Goal: Communication & Community: Answer question/provide support

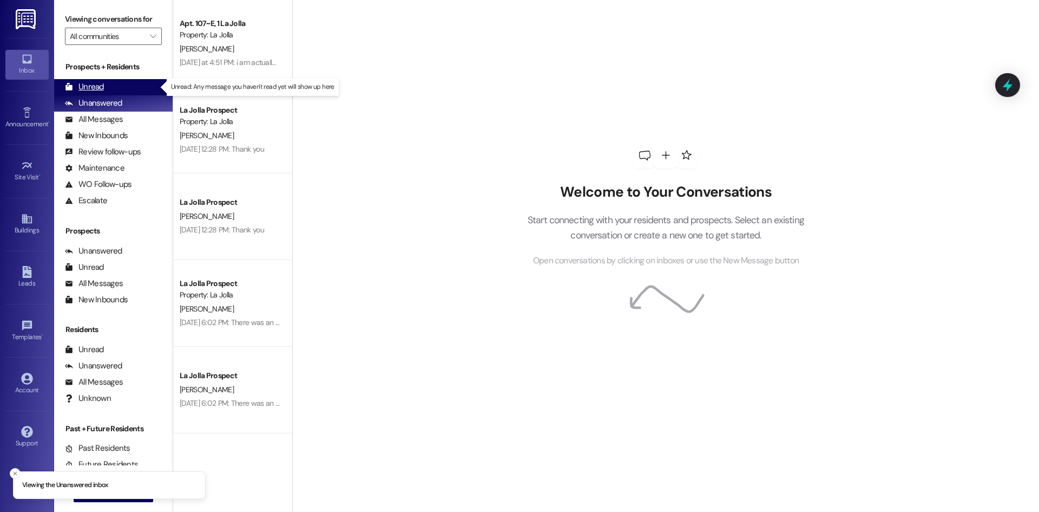
click at [124, 87] on div "Unread (0)" at bounding box center [113, 87] width 119 height 16
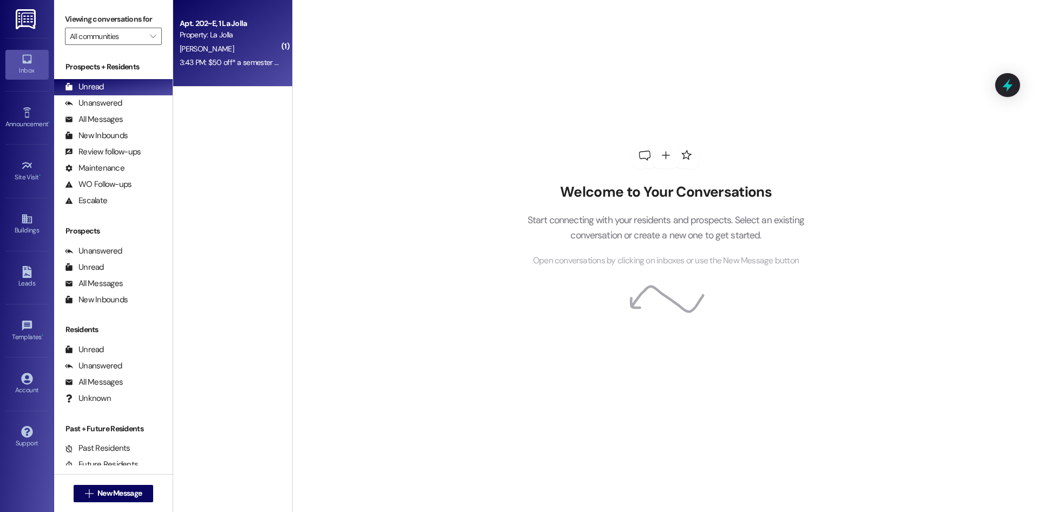
click at [208, 67] on div "3:43 PM: $50 off* a semester haha 3:43 PM: $50 off* a semester haha" at bounding box center [230, 63] width 102 height 14
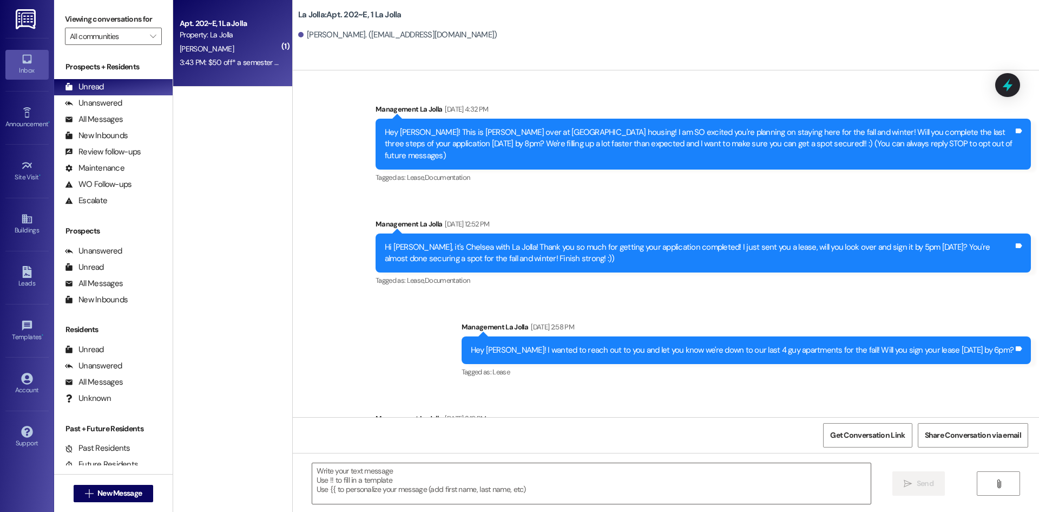
scroll to position [12431, 0]
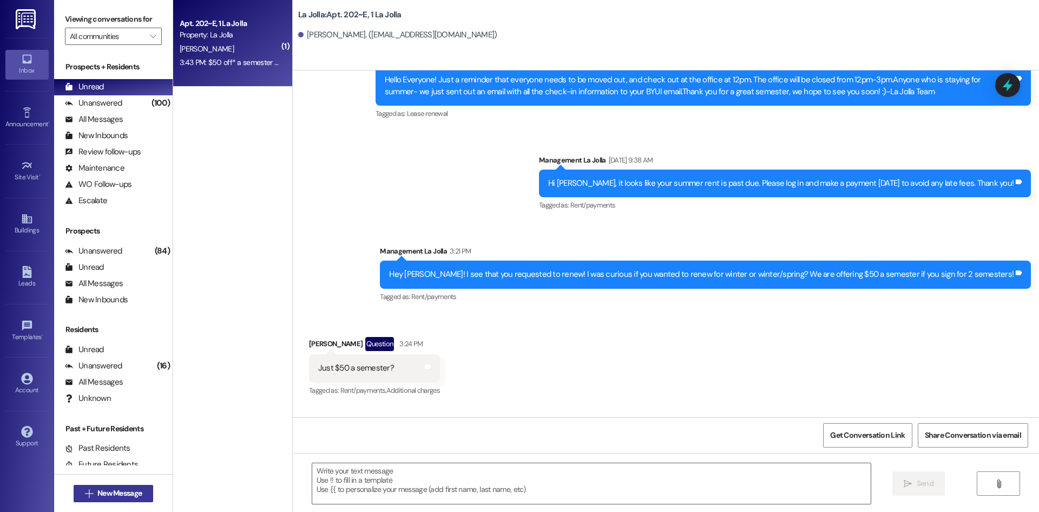
click at [127, 494] on span "New Message" at bounding box center [119, 492] width 44 height 11
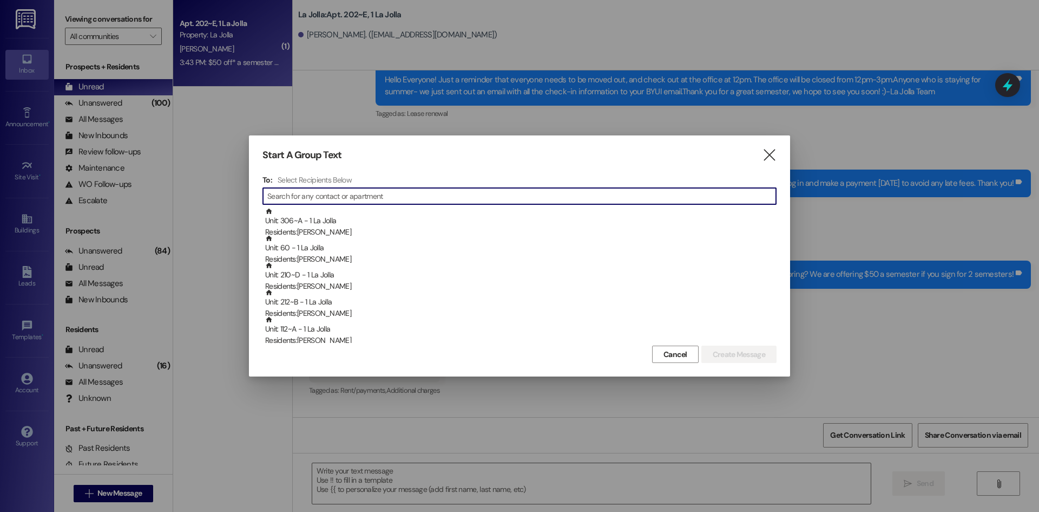
click at [339, 192] on input at bounding box center [521, 195] width 509 height 15
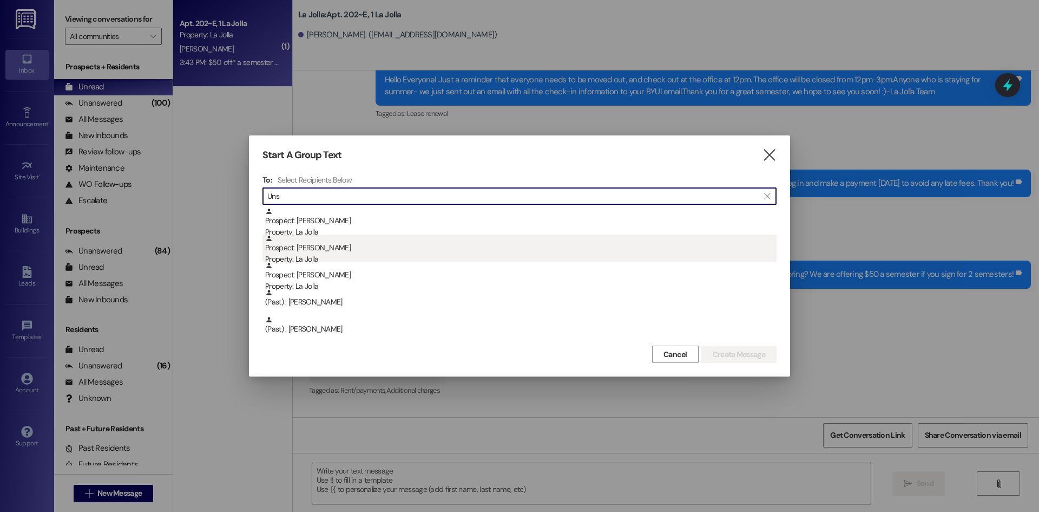
type input "Uns"
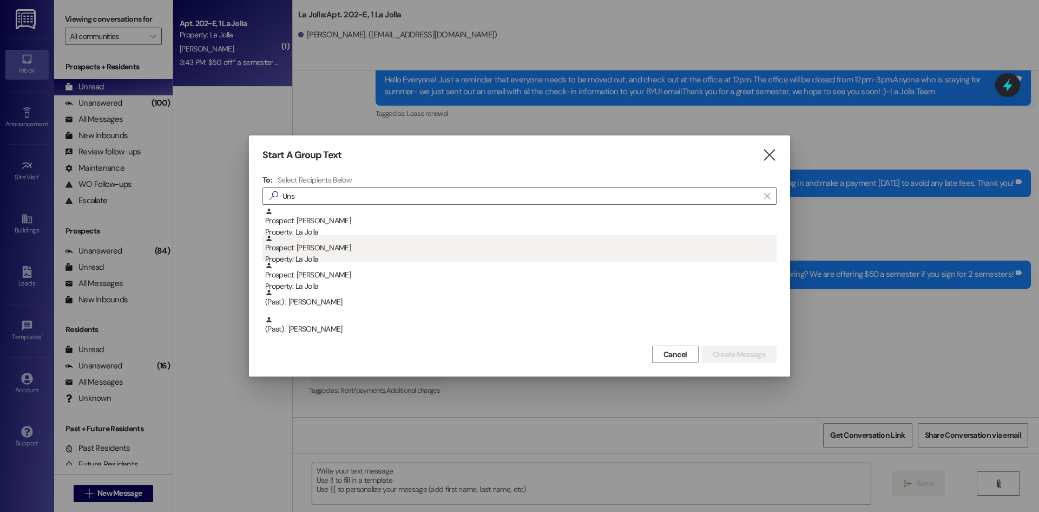
click at [363, 251] on div "Prospect: Ashton Unsworth Property: La Jolla" at bounding box center [521, 249] width 512 height 31
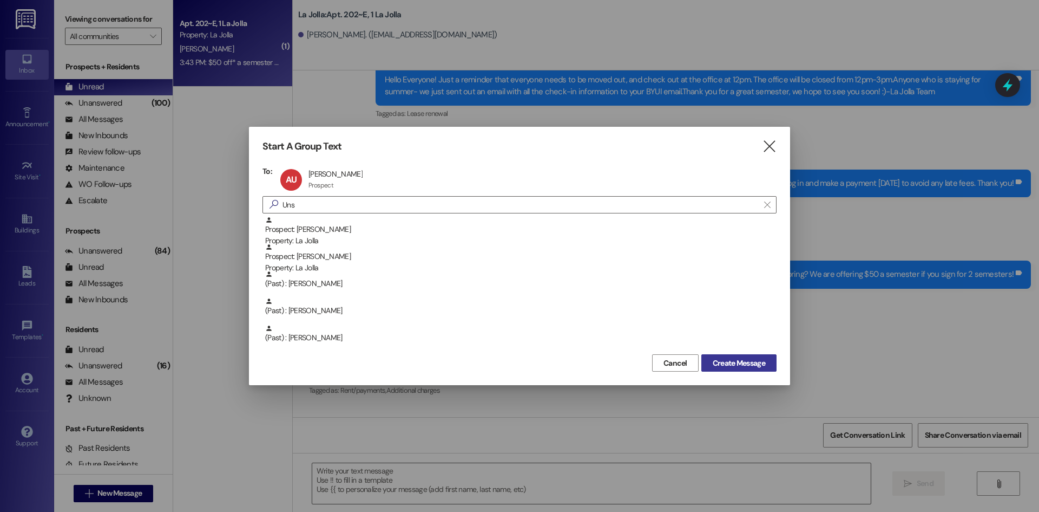
click at [769, 357] on button "Create Message" at bounding box center [739, 362] width 75 height 17
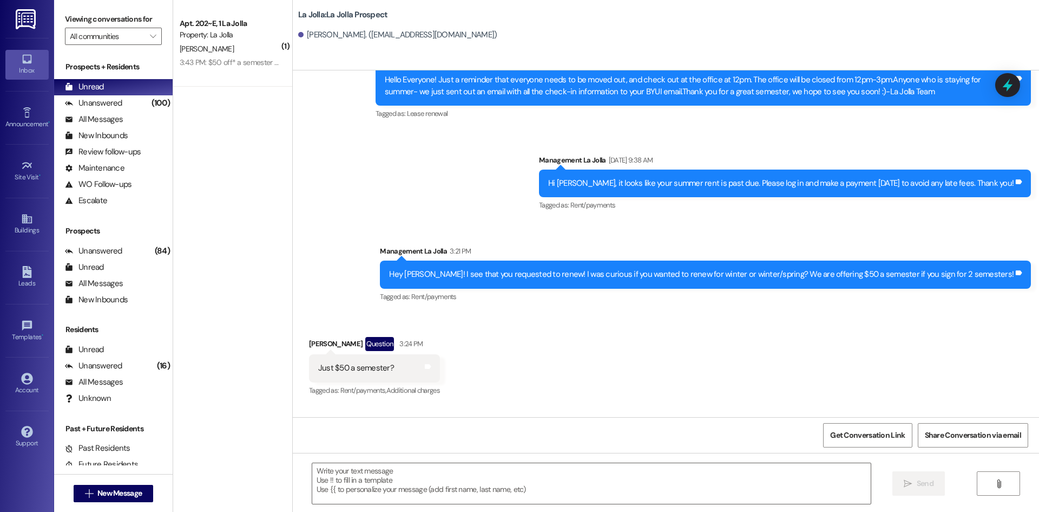
scroll to position [715, 0]
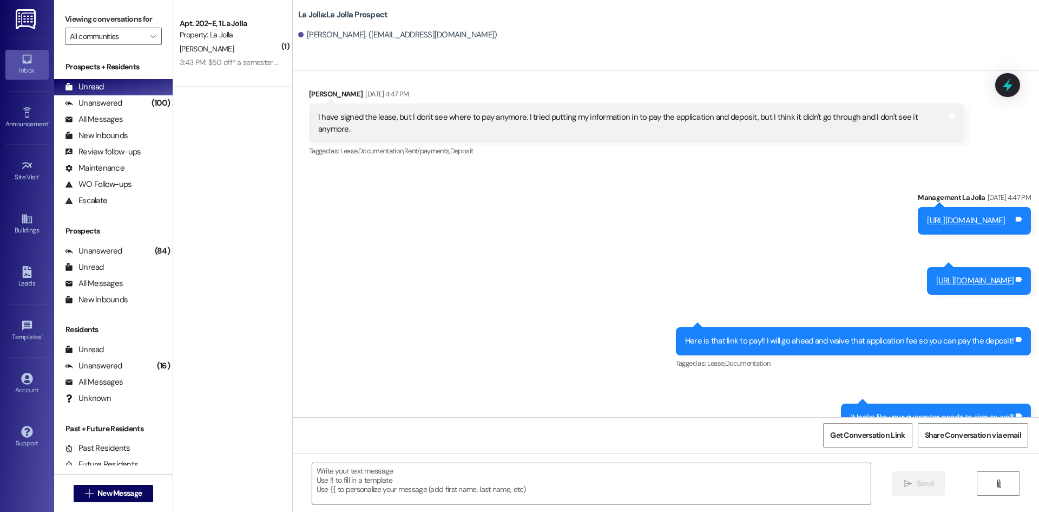
click at [376, 479] on textarea at bounding box center [591, 483] width 559 height 41
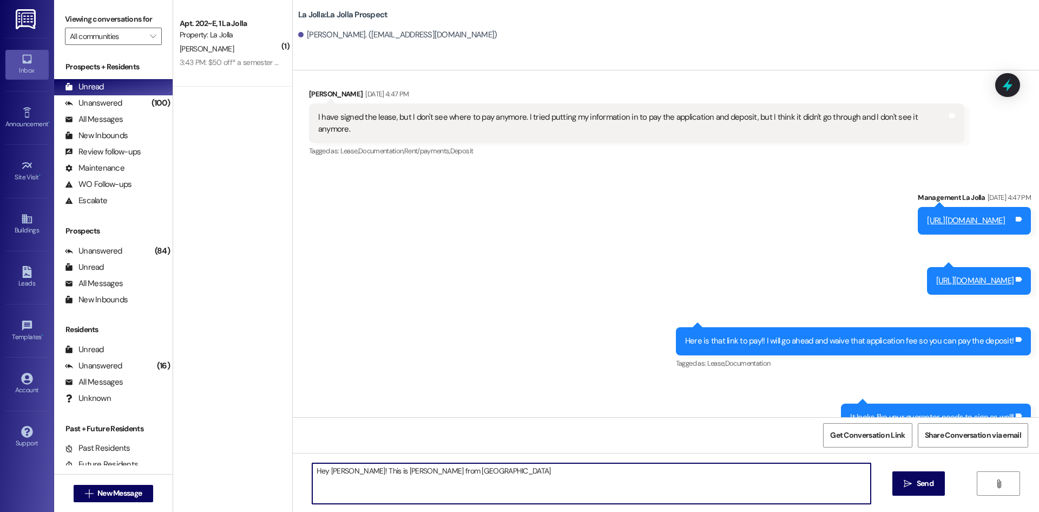
click at [521, 463] on textarea "Hey Ashton! This is Heather from La Jolla" at bounding box center [591, 483] width 559 height 41
type textarea "Hey Ashton! This is Heather from La Jolla, I see that you had requested a renew…"
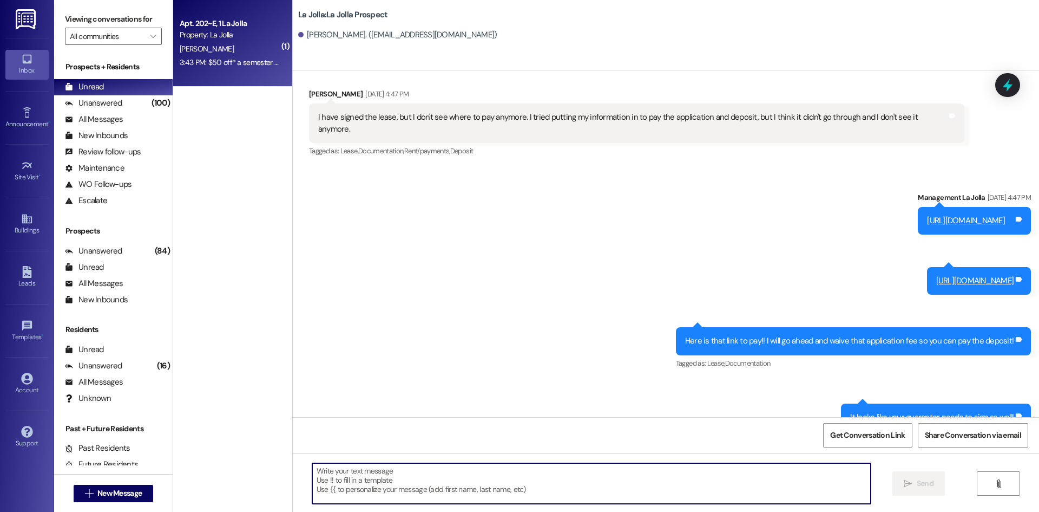
click at [270, 61] on div "3:43 PM: $50 off* a semester haha 3:43 PM: $50 off* a semester haha" at bounding box center [235, 62] width 110 height 10
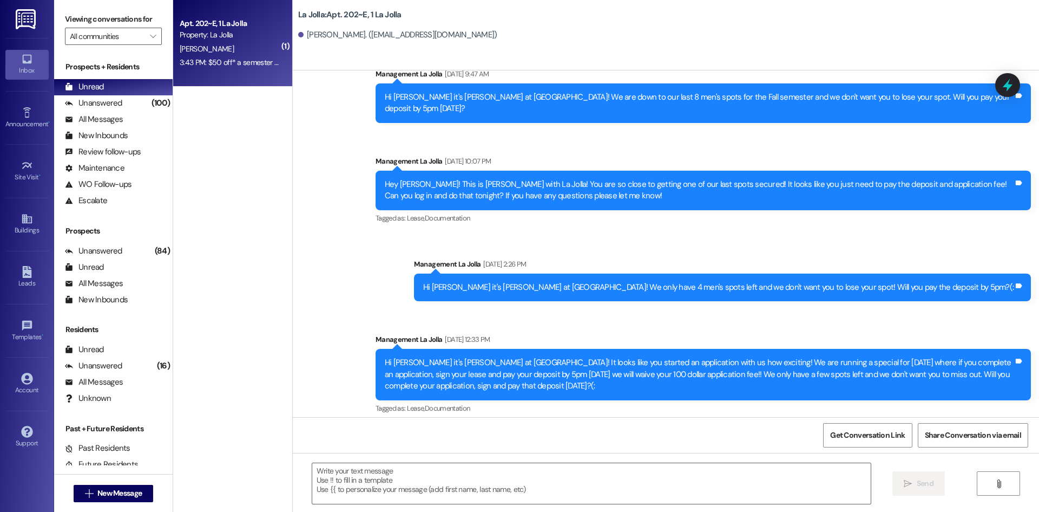
scroll to position [12431, 0]
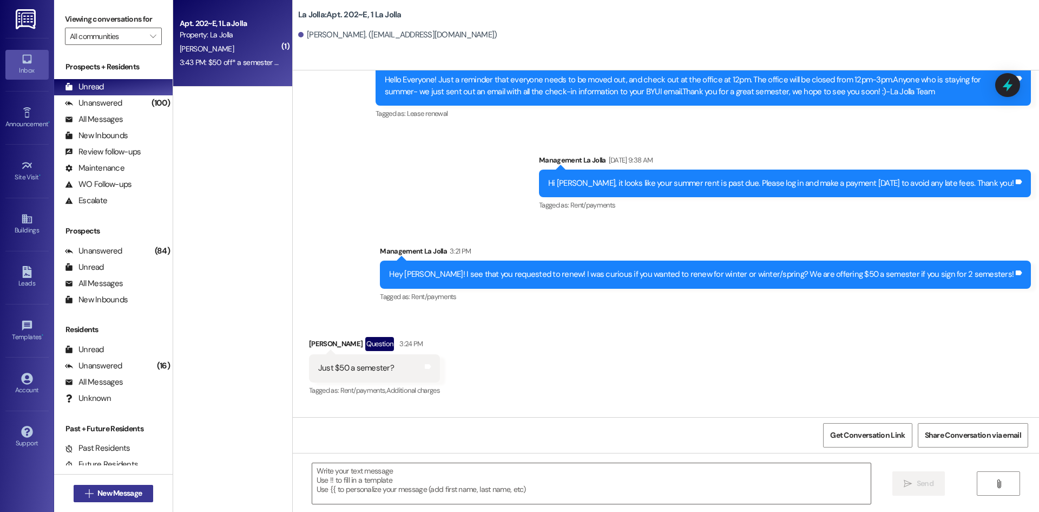
click at [129, 486] on button " New Message" at bounding box center [114, 492] width 80 height 17
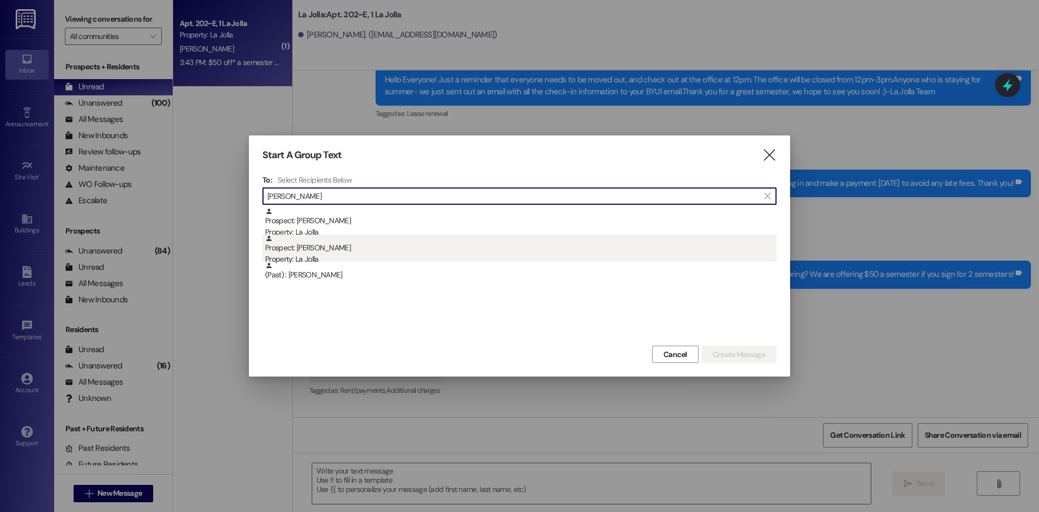
type input "Cyr"
click at [319, 256] on div "Property: La Jolla" at bounding box center [521, 258] width 512 height 11
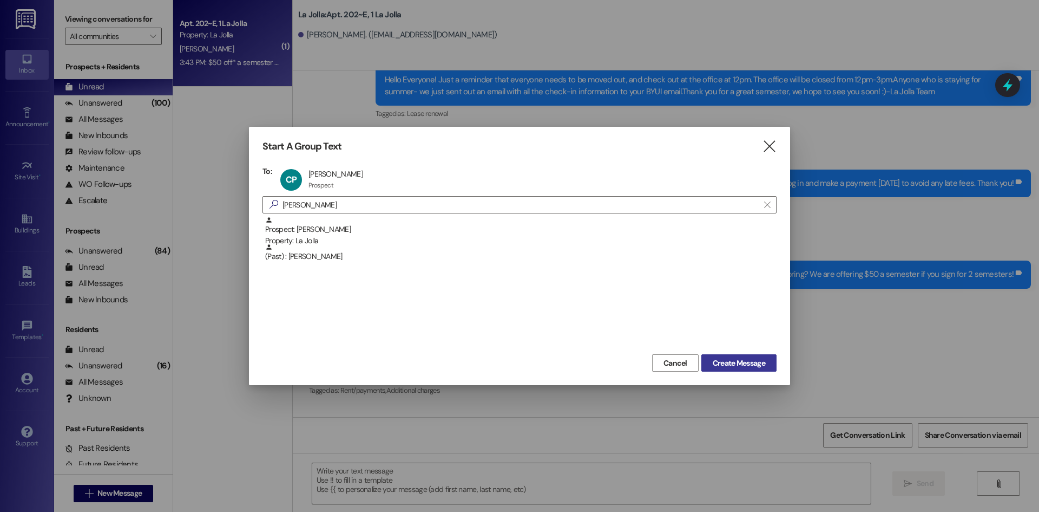
click at [705, 359] on button "Create Message" at bounding box center [739, 362] width 75 height 17
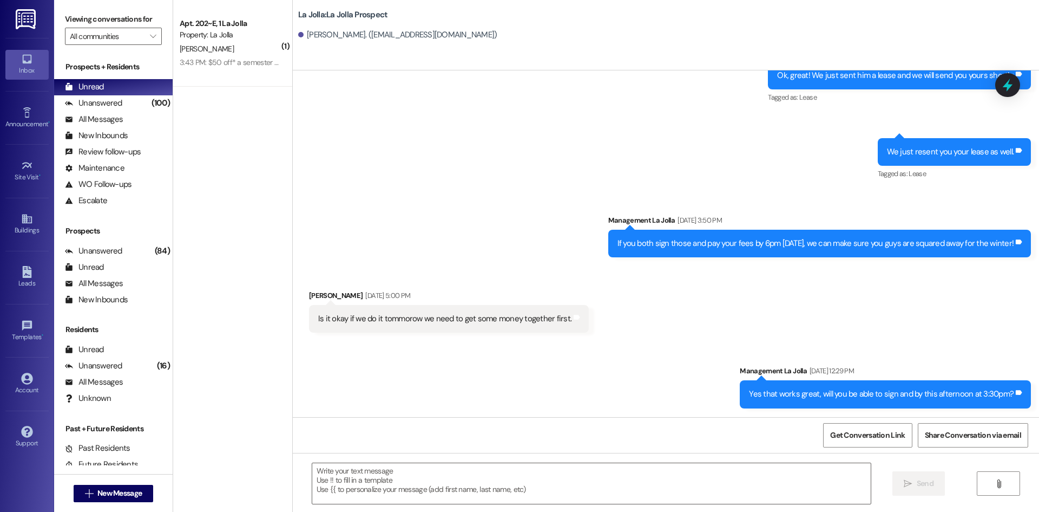
scroll to position [1158, 0]
click at [398, 488] on textarea at bounding box center [591, 483] width 559 height 41
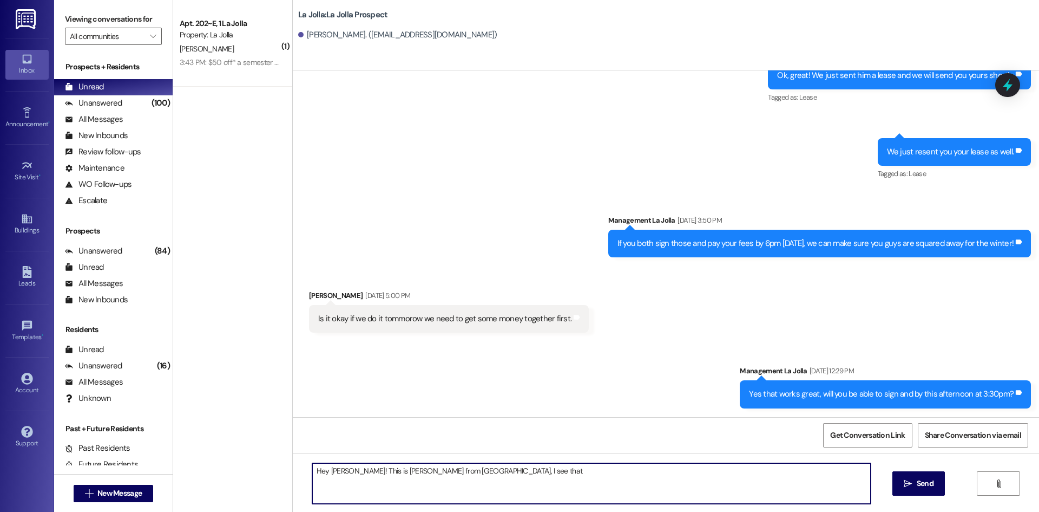
click at [483, 470] on textarea "Hey Cyrus! This is Heather from La Jolla, I see that" at bounding box center [591, 483] width 559 height 41
click at [490, 470] on textarea "Hey Cyrus! This is Heather from La Jolla, I see that" at bounding box center [591, 483] width 559 height 41
type textarea "Hey Cyrus! This is Heather from La Jolla, I see that you signed your lease! All…"
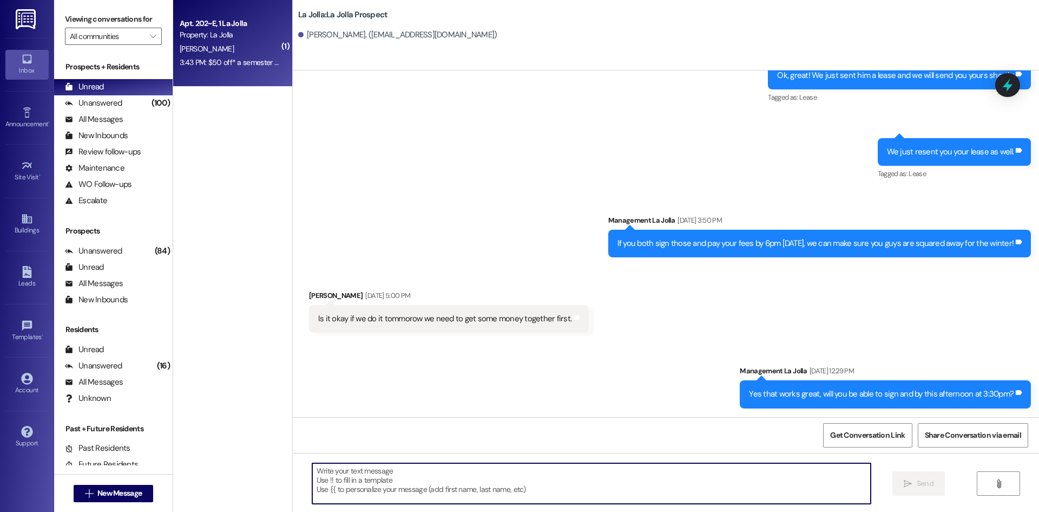
click at [189, 37] on div "Property: La Jolla" at bounding box center [230, 34] width 100 height 11
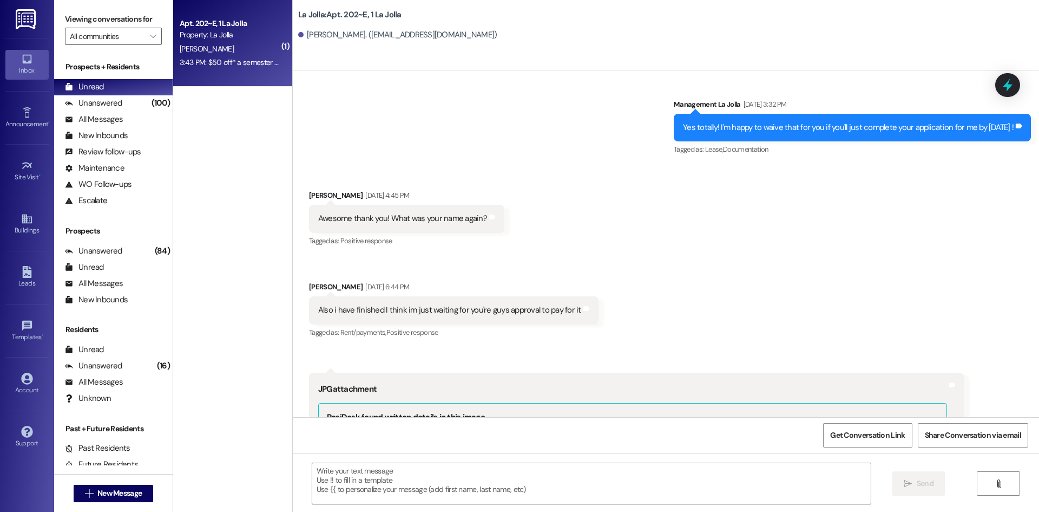
scroll to position [12431, 0]
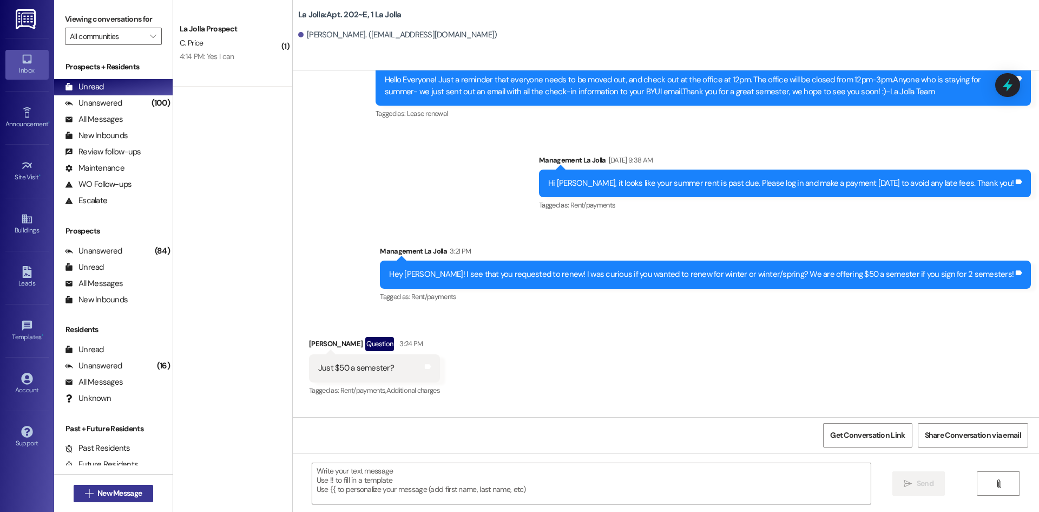
click at [134, 489] on span "New Message" at bounding box center [119, 492] width 44 height 11
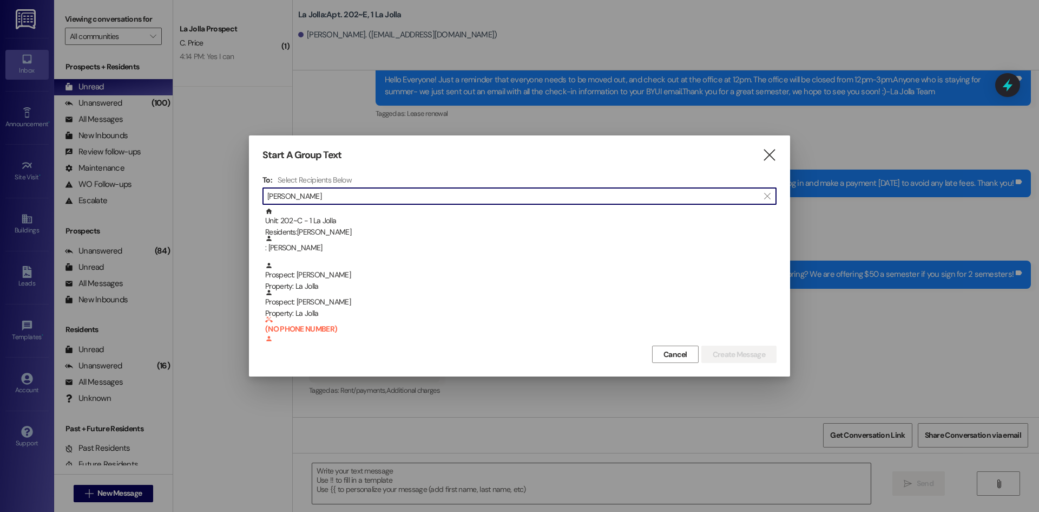
type input "Spencer"
click at [517, 208] on div "Unit: 202~C - 1 La Jolla Residents: Spencer Walker" at bounding box center [521, 222] width 512 height 31
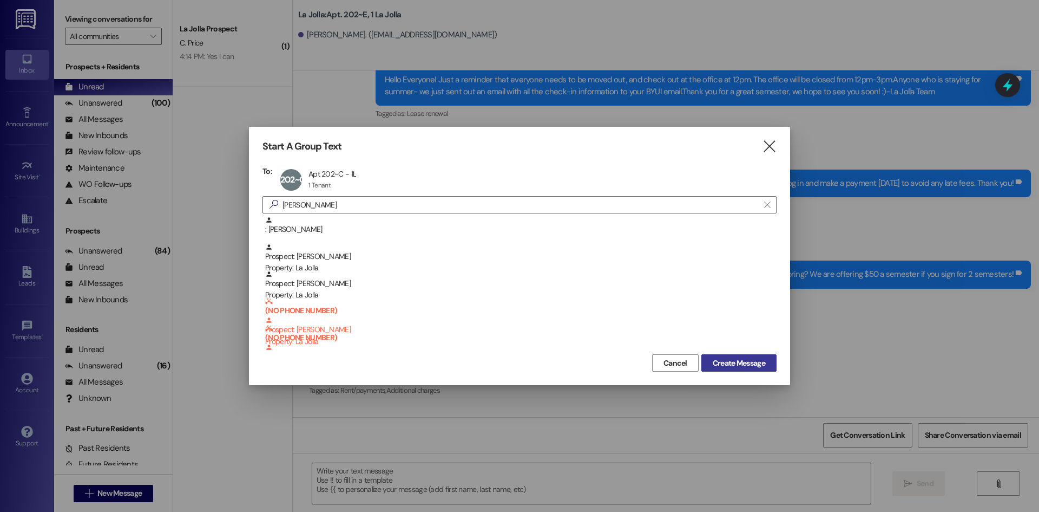
click at [742, 364] on span "Create Message" at bounding box center [739, 362] width 53 height 11
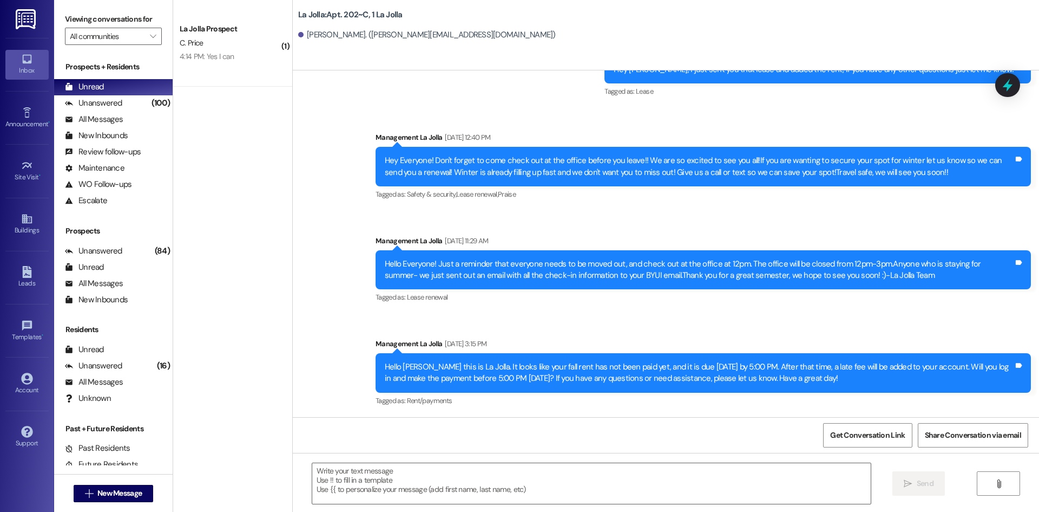
scroll to position [7302, 0]
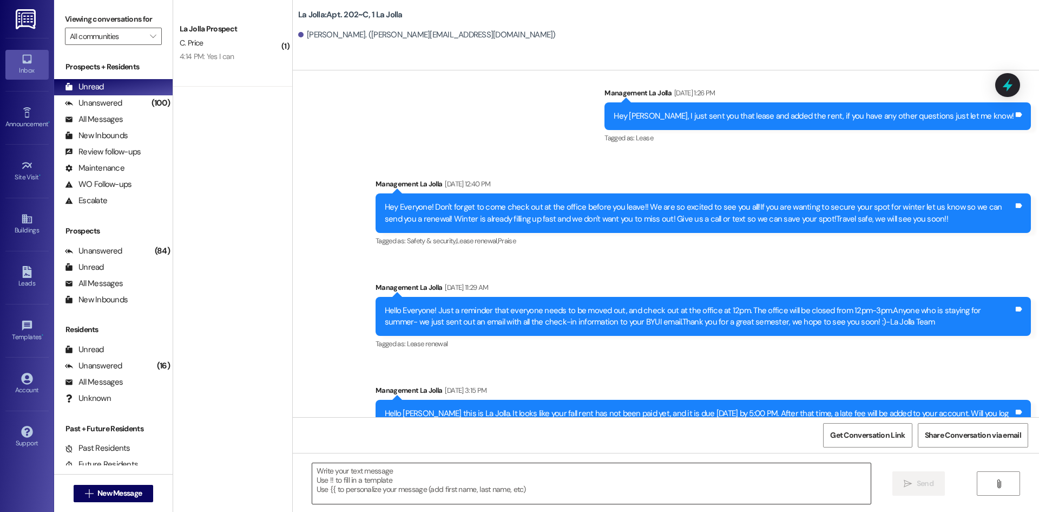
click at [448, 468] on textarea at bounding box center [591, 483] width 559 height 41
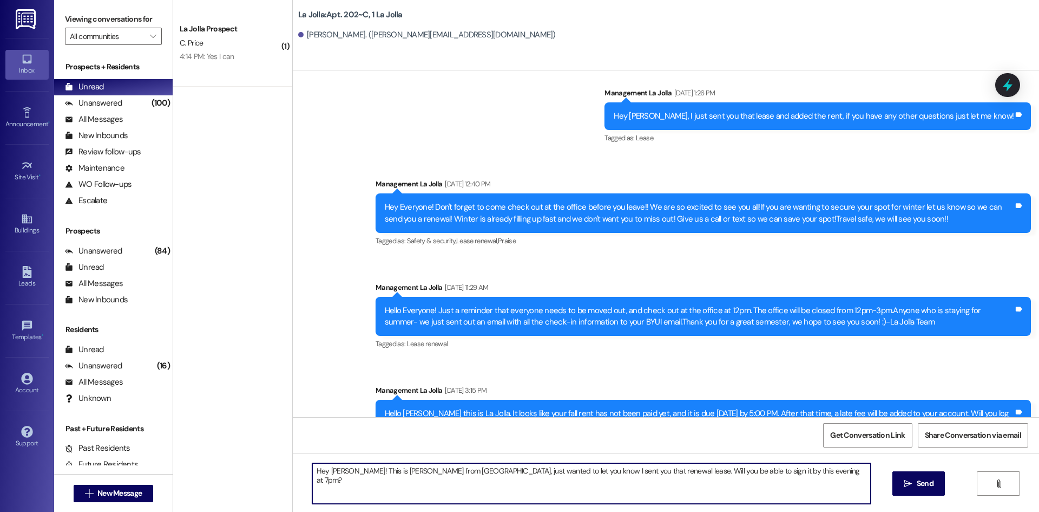
drag, startPoint x: 794, startPoint y: 467, endPoint x: 304, endPoint y: 473, distance: 490.5
click at [312, 473] on textarea "Hey Spencer! This is Heather from La Jolla, just wanted to let you know I sent …" at bounding box center [591, 483] width 559 height 41
type textarea "Hey Spencer! This is Heather from La Jolla, just wanted to let you know I sent …"
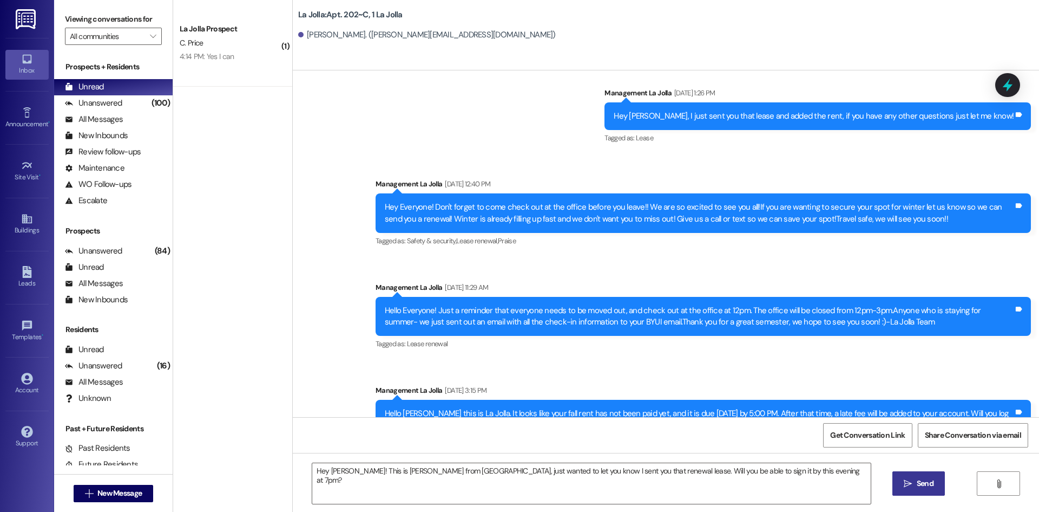
click at [910, 483] on icon "" at bounding box center [908, 483] width 8 height 9
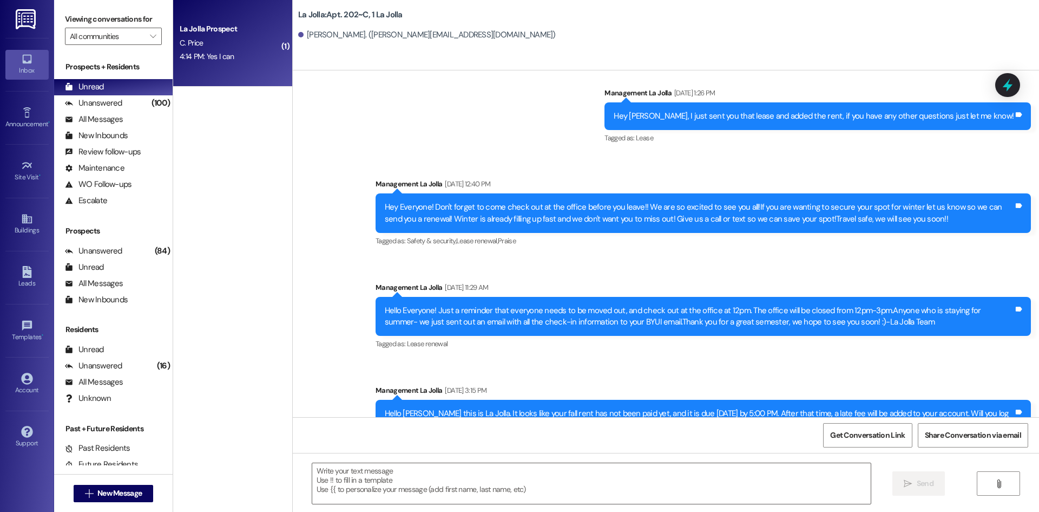
click at [241, 51] on div "4:14 PM: Yes I can 4:14 PM: Yes I can" at bounding box center [230, 57] width 102 height 14
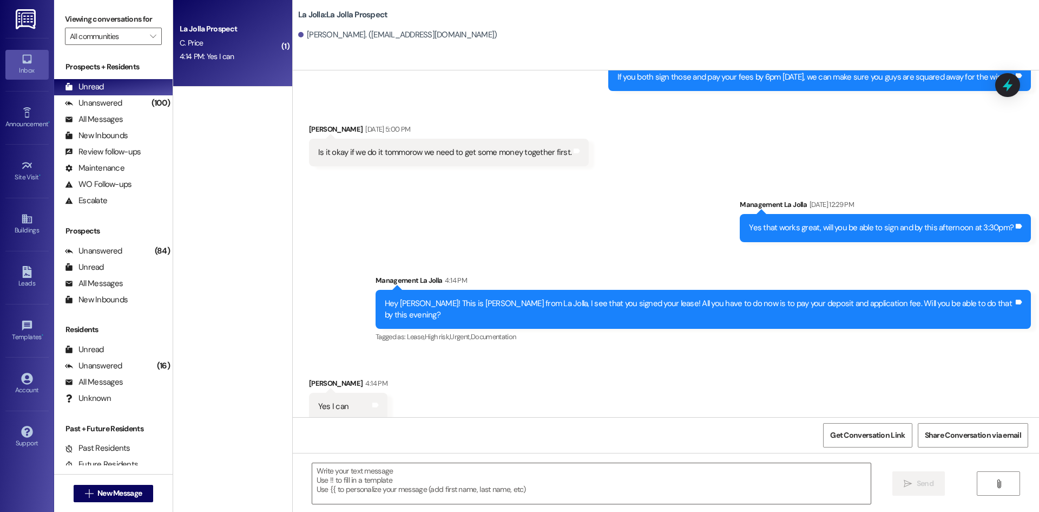
scroll to position [1325, 0]
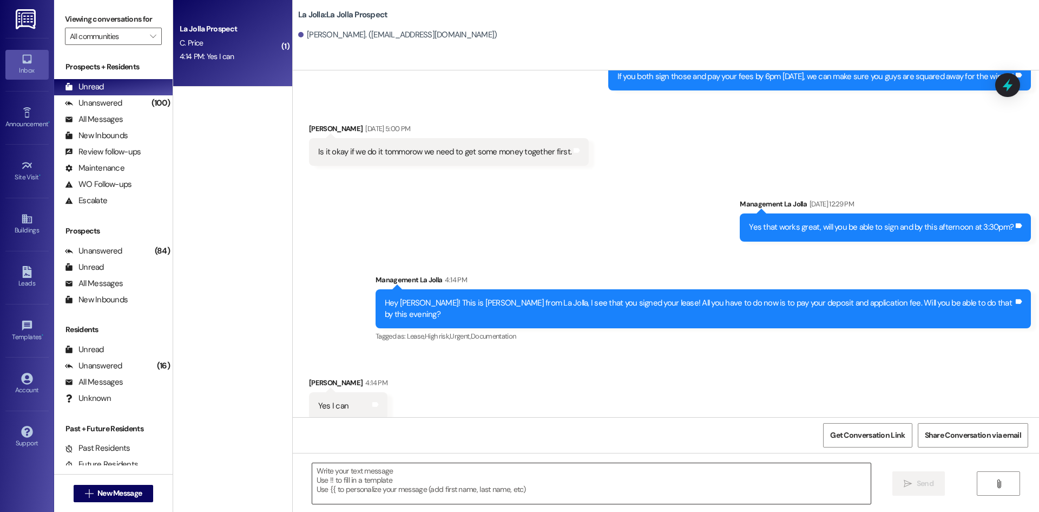
click at [371, 490] on textarea at bounding box center [591, 483] width 559 height 41
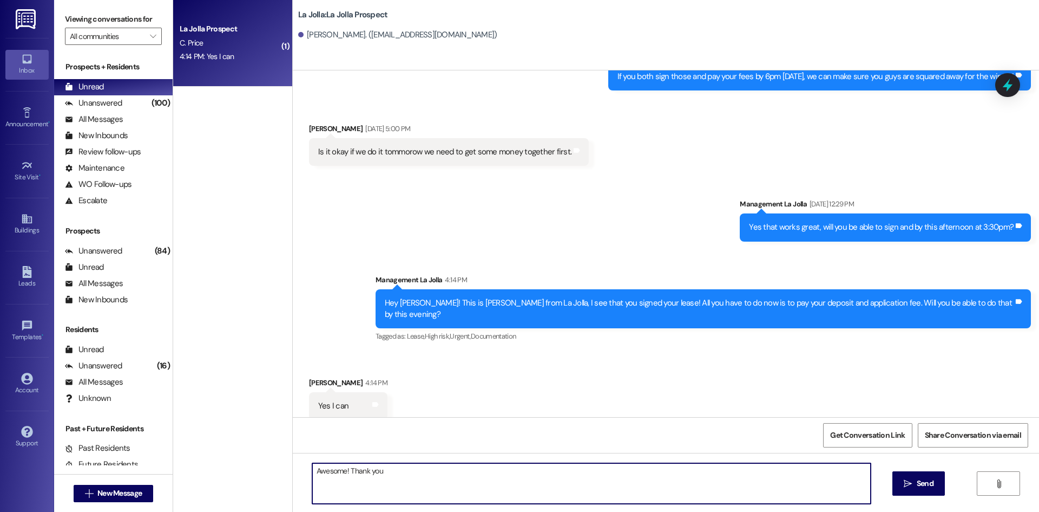
type textarea "Awesome! Thank you!"
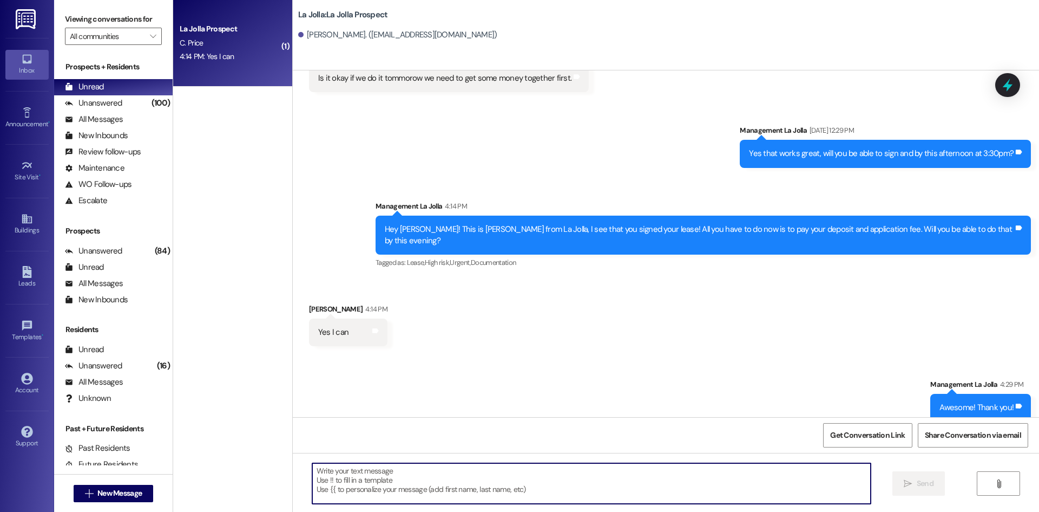
scroll to position [1400, 0]
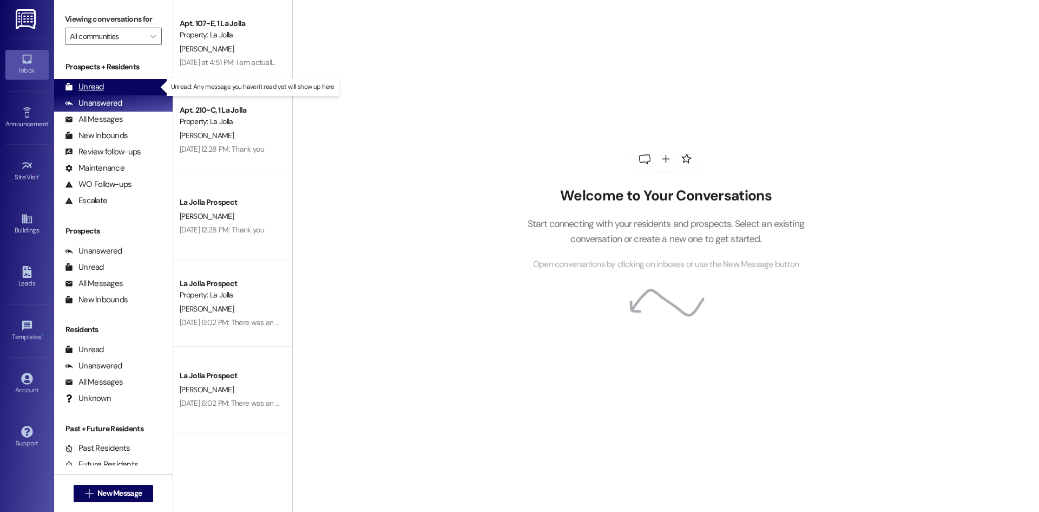
click at [121, 82] on div "Unread (0)" at bounding box center [113, 87] width 119 height 16
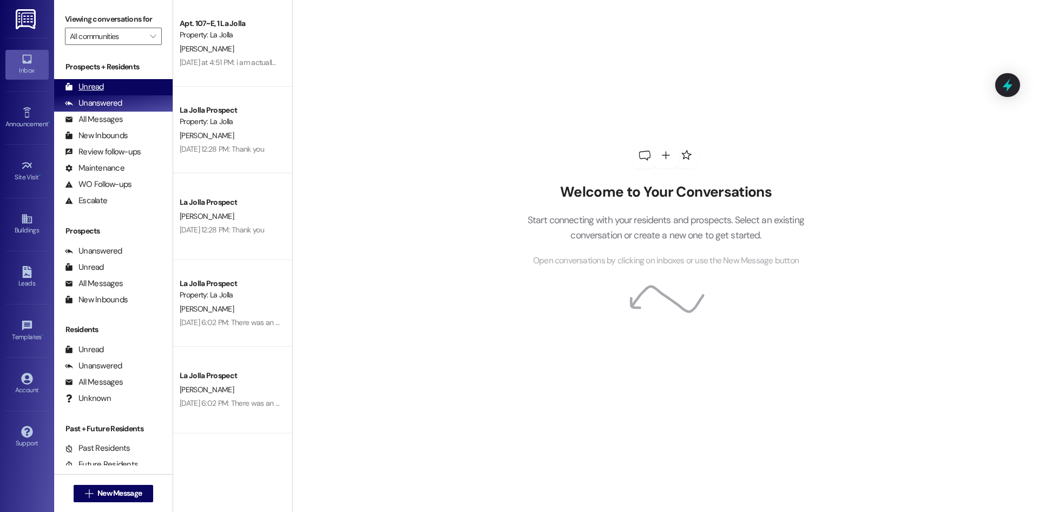
click at [120, 89] on div "Unread (0)" at bounding box center [113, 87] width 119 height 16
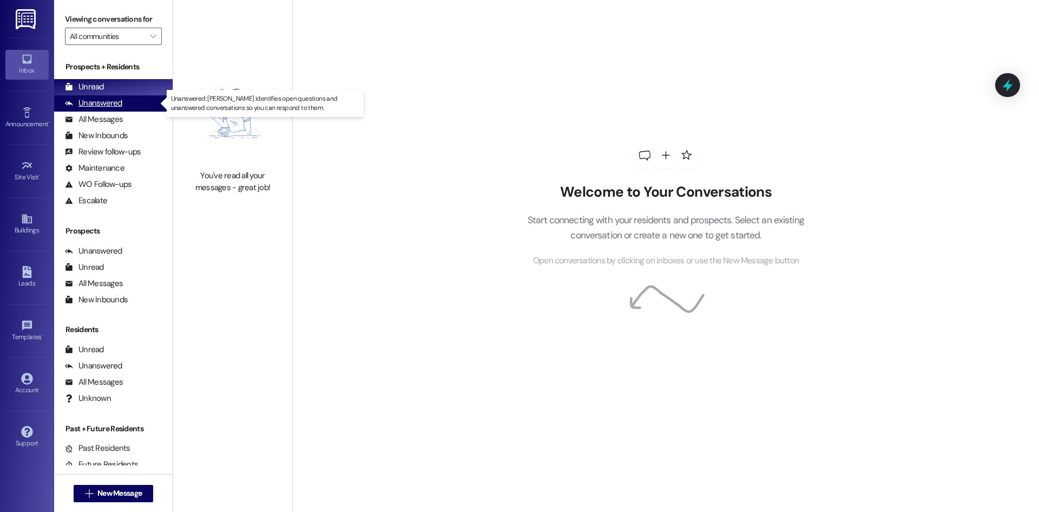
click at [97, 101] on div "Unanswered" at bounding box center [93, 102] width 57 height 11
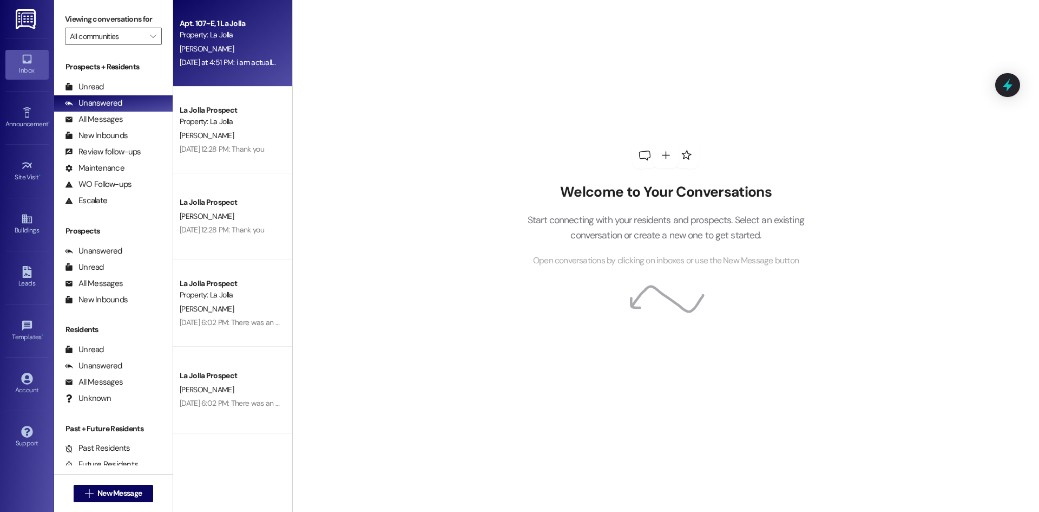
click at [270, 61] on div "Apt. 107~E, 1 La Jolla Property: La Jolla [PERSON_NAME] [DATE] at 4:51 PM: i am…" at bounding box center [232, 43] width 119 height 87
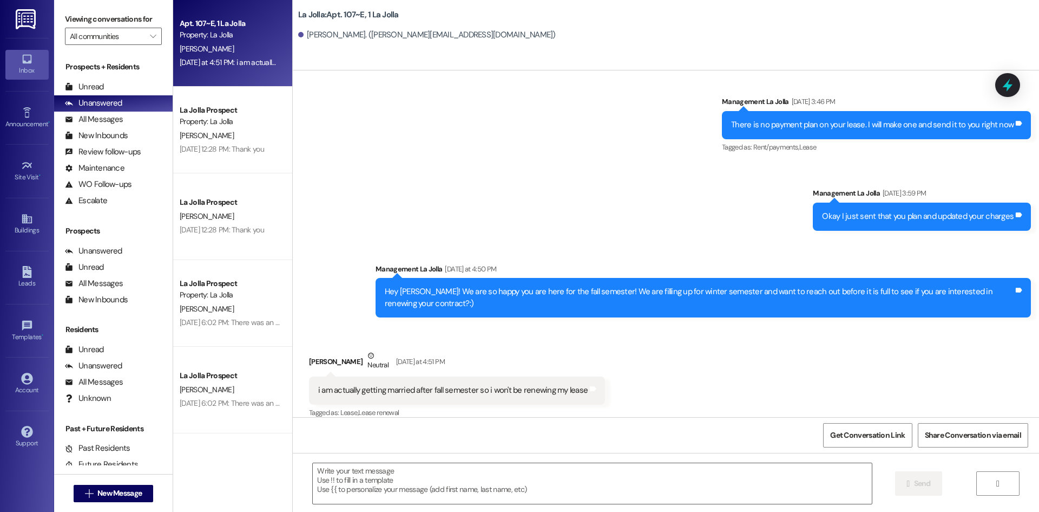
scroll to position [1440, 0]
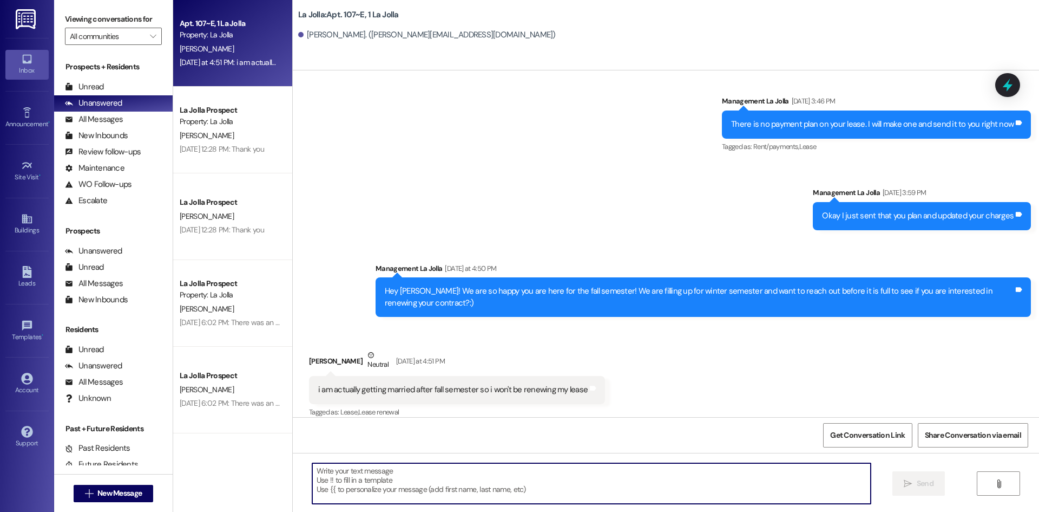
click at [405, 484] on textarea at bounding box center [591, 483] width 559 height 41
type textarea "That's so exciting, congrats! Thank you for letting us know!"
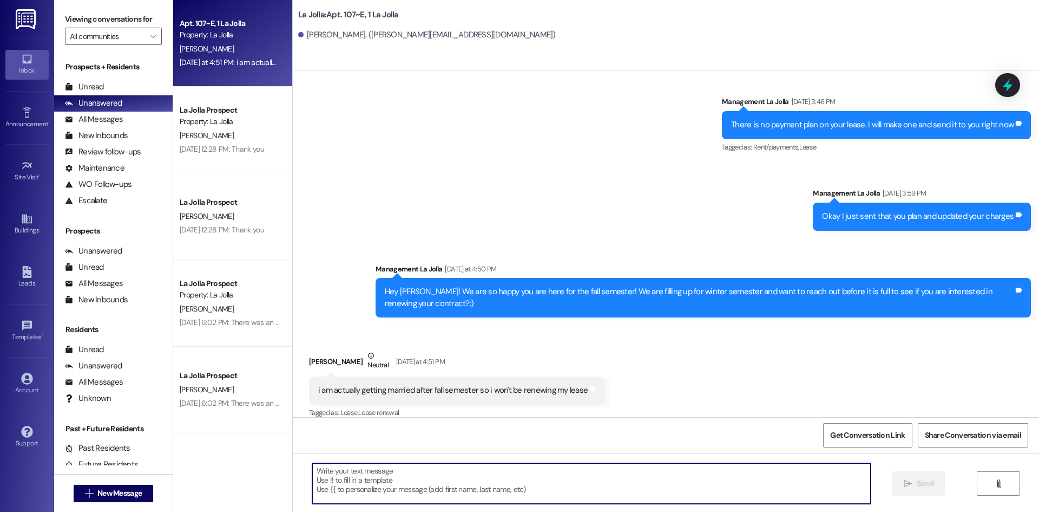
scroll to position [1516, 0]
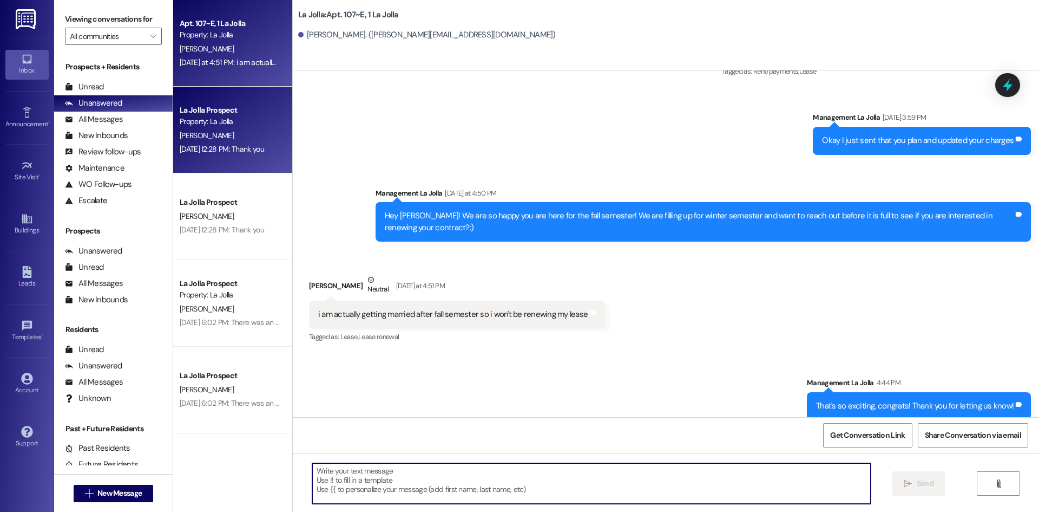
click at [235, 152] on div "[DATE] 12:28 PM: Thank you [DATE] 12:28 PM: Thank you" at bounding box center [222, 149] width 84 height 10
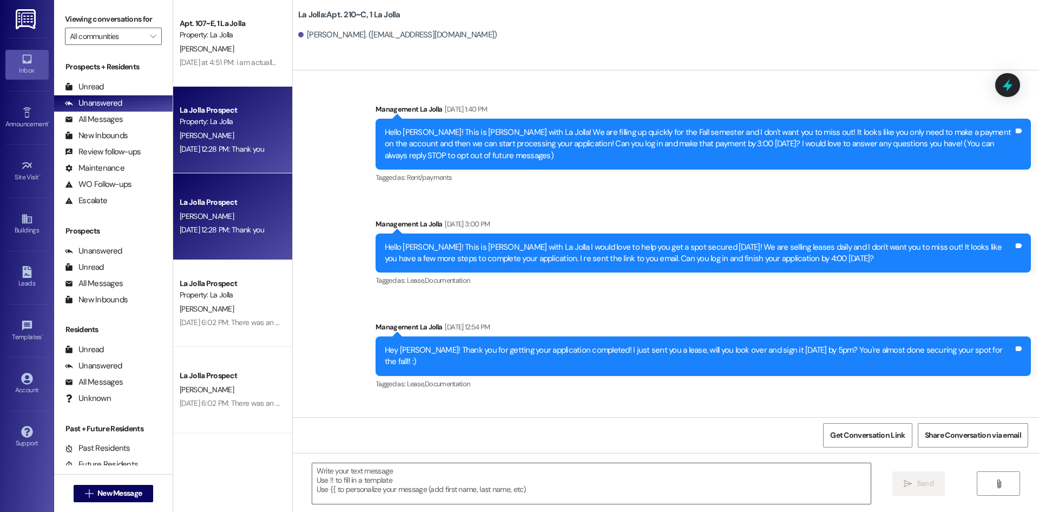
scroll to position [19281, 0]
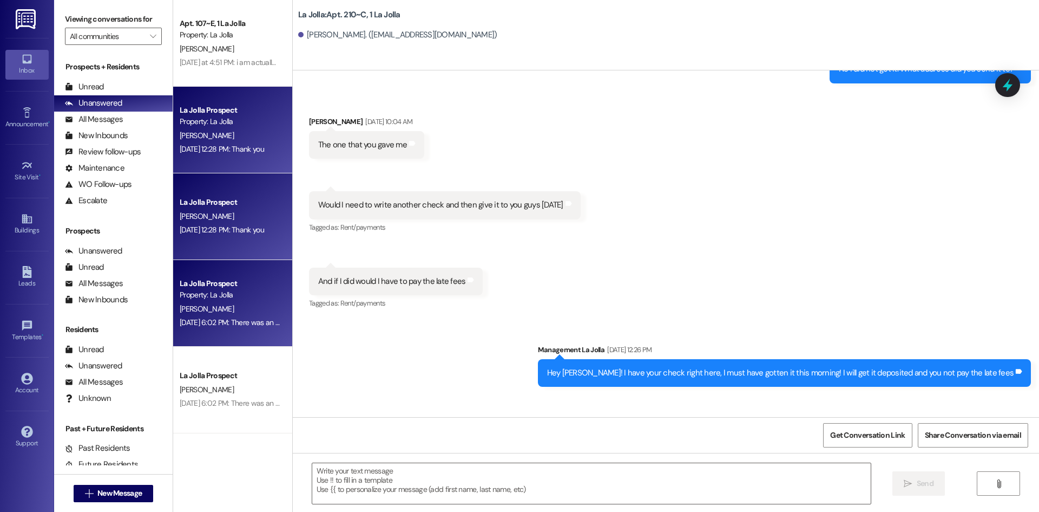
click at [238, 296] on div "Property: La Jolla" at bounding box center [230, 294] width 100 height 11
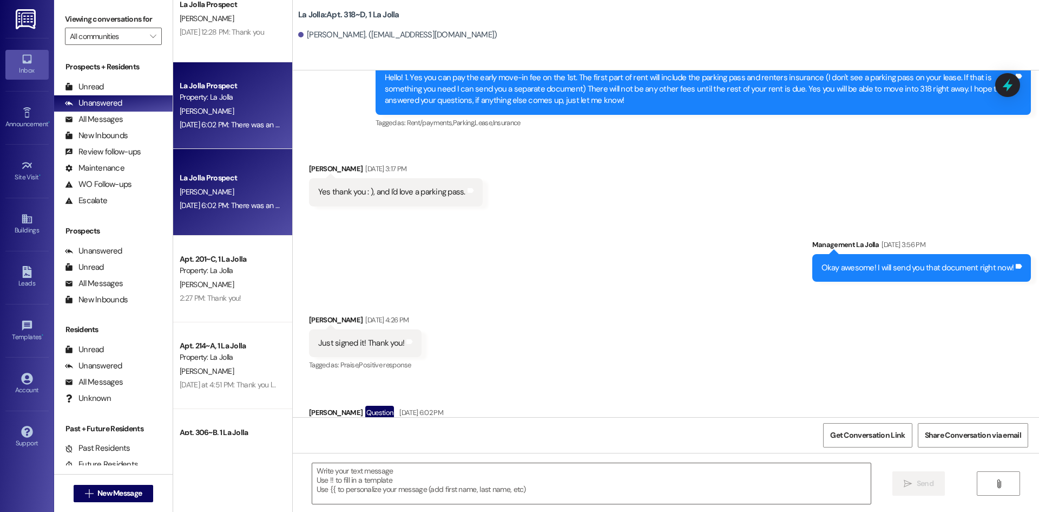
scroll to position [217, 0]
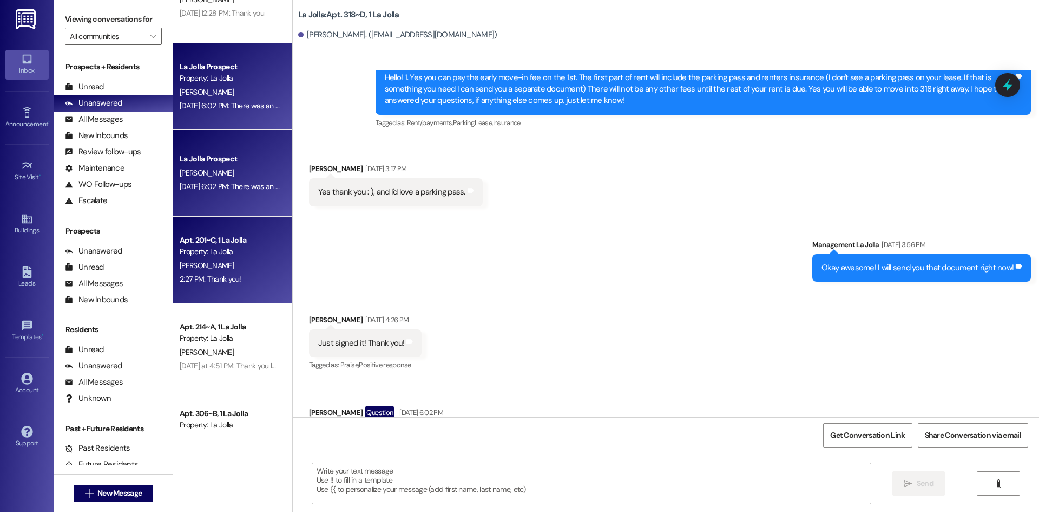
click at [244, 294] on div "Apt. 201~C, 1 La Jolla Property: La Jolla [PERSON_NAME] 2:27 PM: Thank you! 2:2…" at bounding box center [232, 260] width 119 height 87
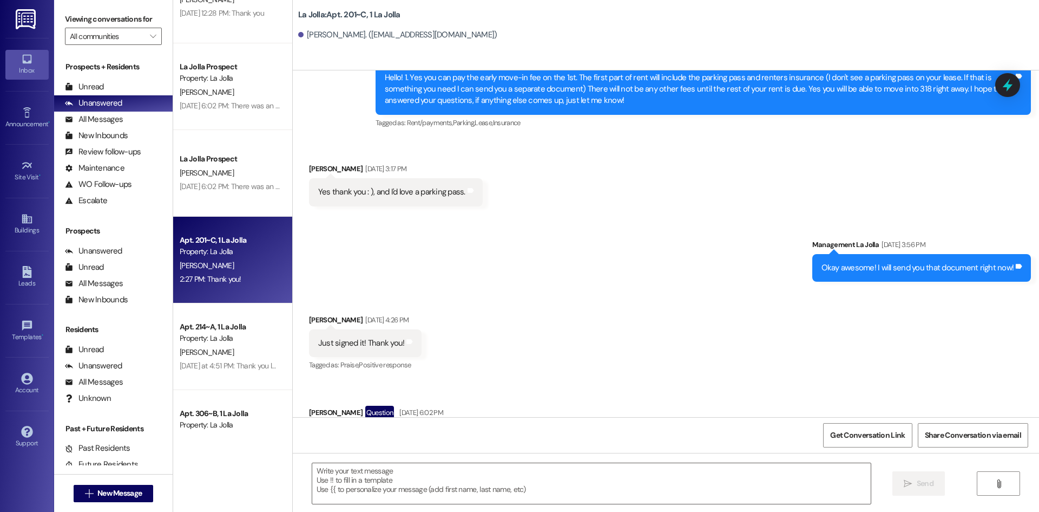
scroll to position [1033, 0]
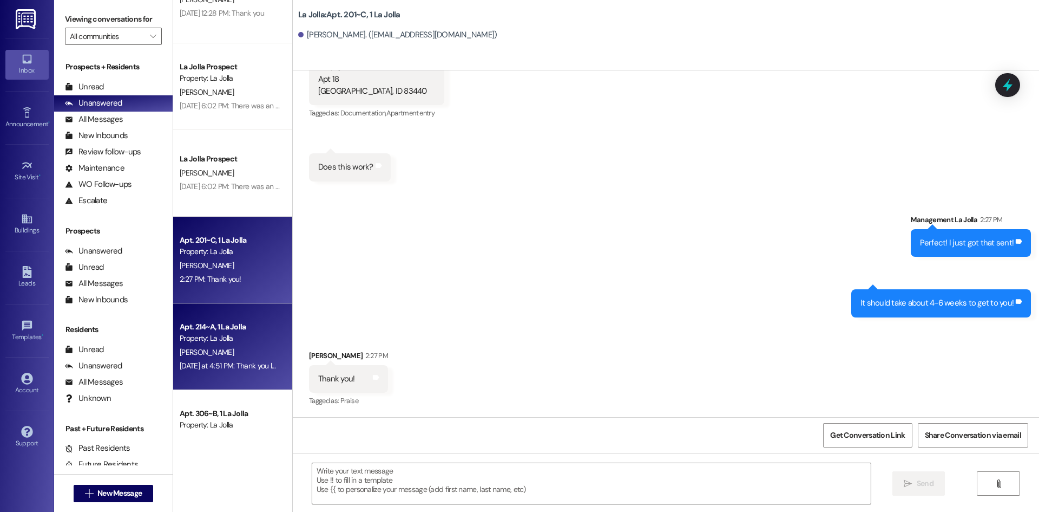
click at [261, 345] on div "[PERSON_NAME]" at bounding box center [230, 352] width 102 height 14
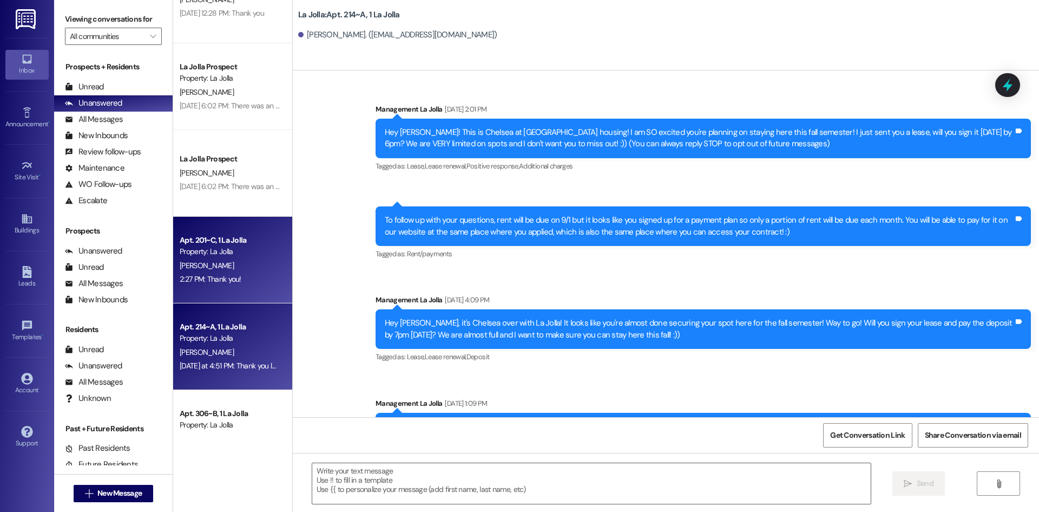
scroll to position [31888, 0]
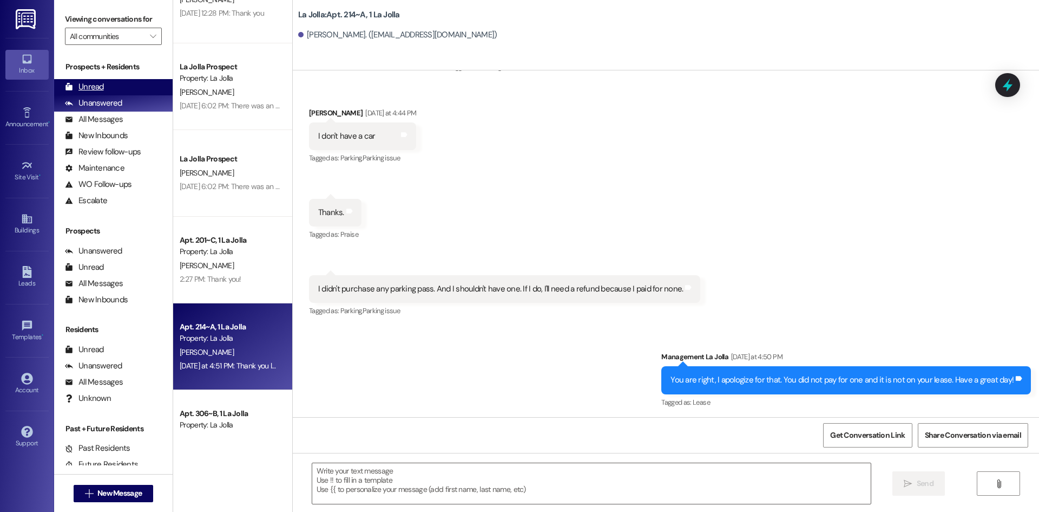
click at [106, 89] on div "Unread (0)" at bounding box center [113, 87] width 119 height 16
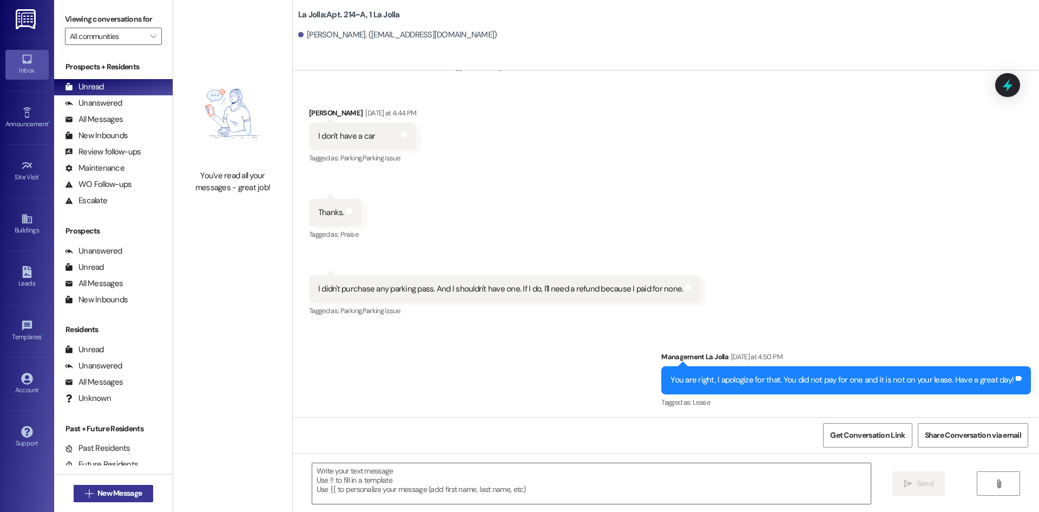
click at [146, 488] on button " New Message" at bounding box center [114, 492] width 80 height 17
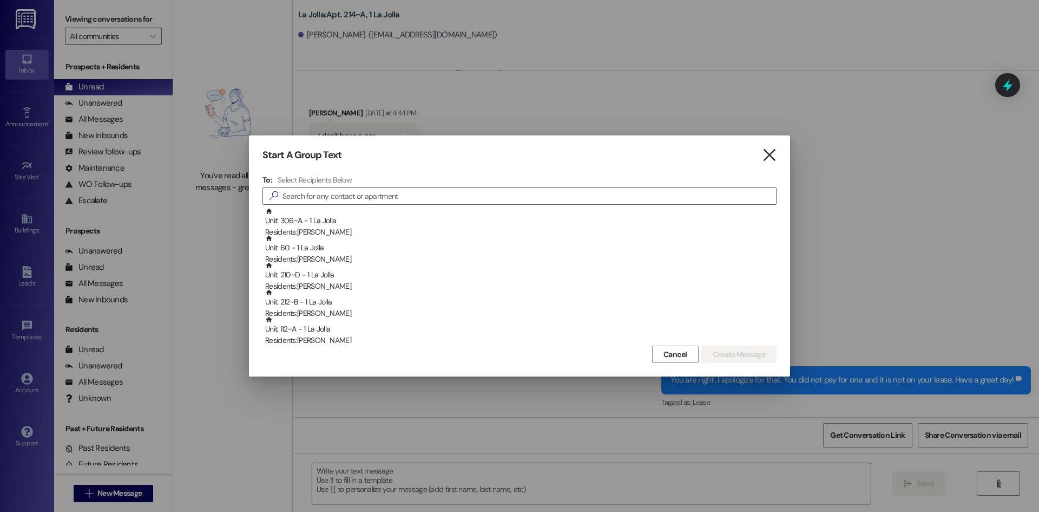
click at [767, 157] on icon "" at bounding box center [769, 154] width 15 height 11
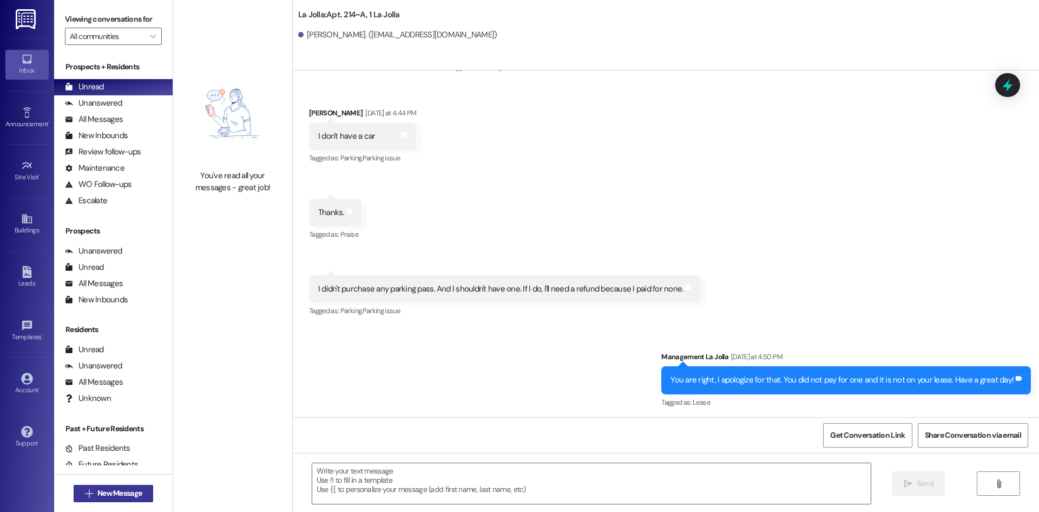
click at [135, 492] on span "New Message" at bounding box center [119, 492] width 44 height 11
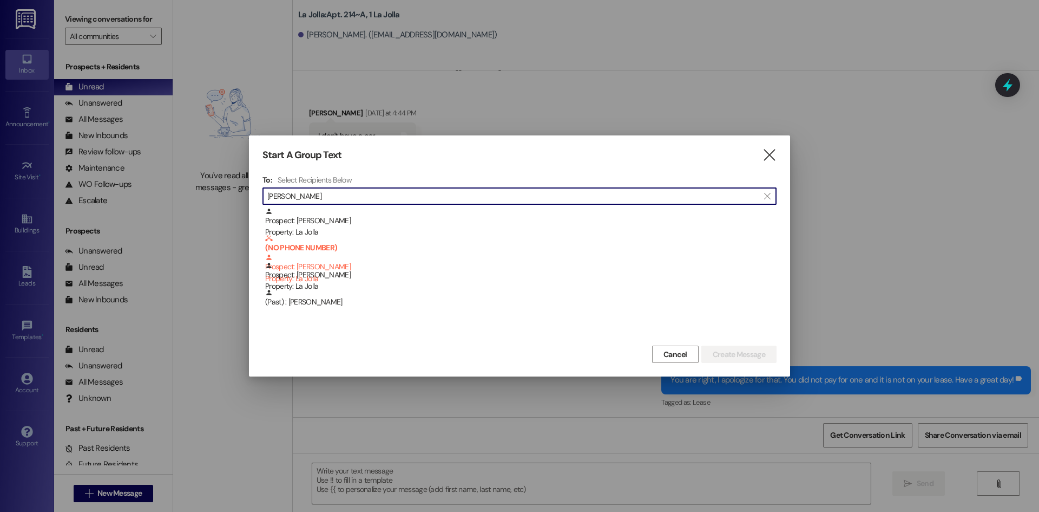
type input "[PERSON_NAME]"
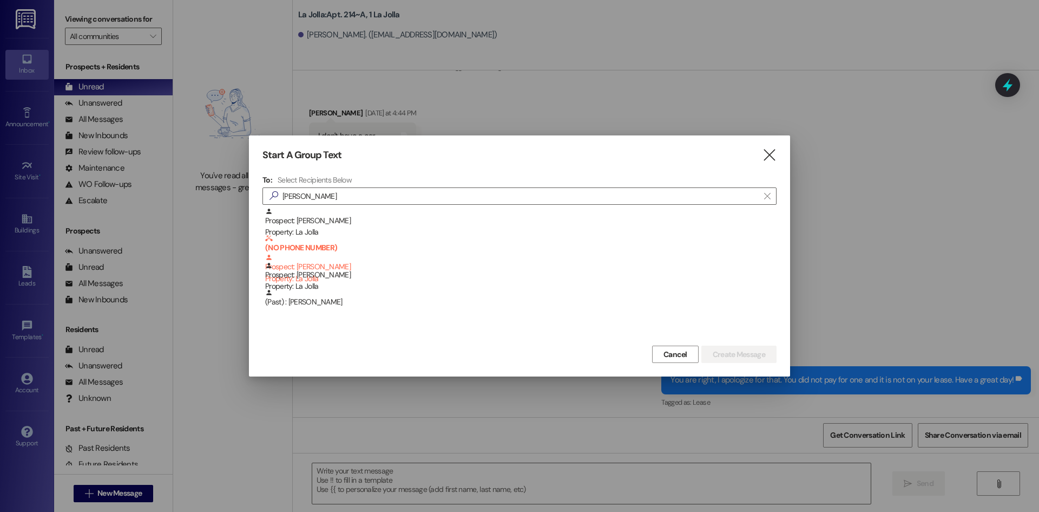
click at [341, 271] on div "Prospect: [PERSON_NAME] Property: [GEOGRAPHIC_DATA]" at bounding box center [521, 276] width 512 height 31
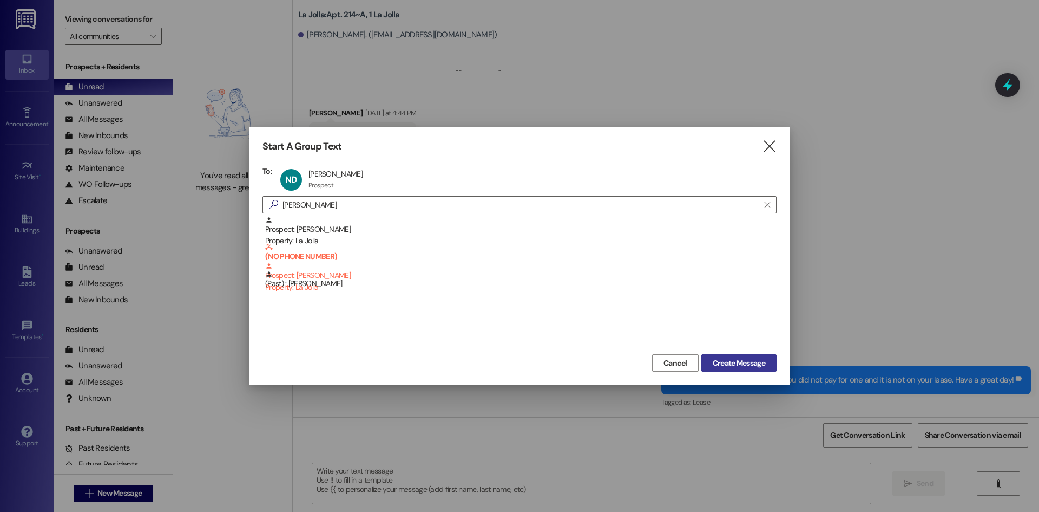
click at [750, 361] on span "Create Message" at bounding box center [739, 362] width 53 height 11
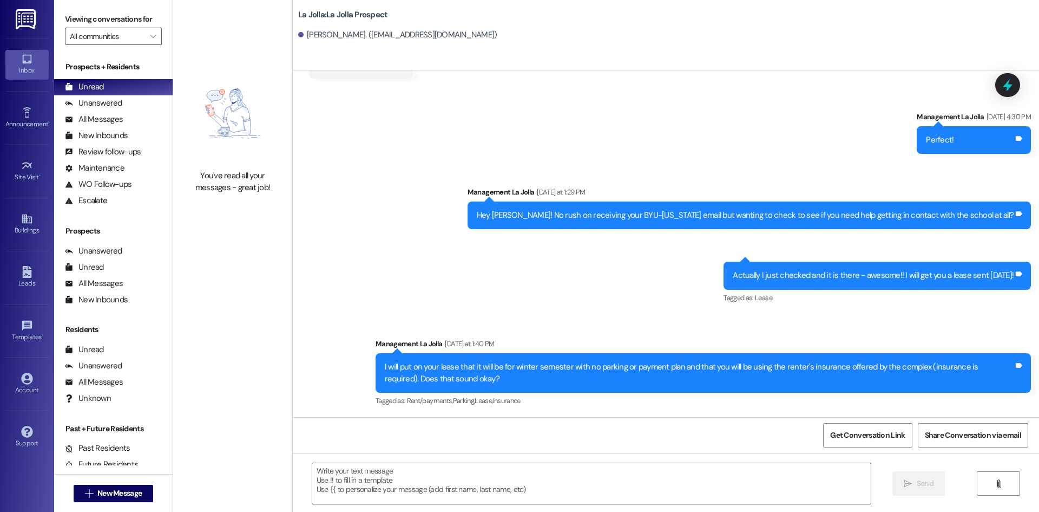
scroll to position [679, 0]
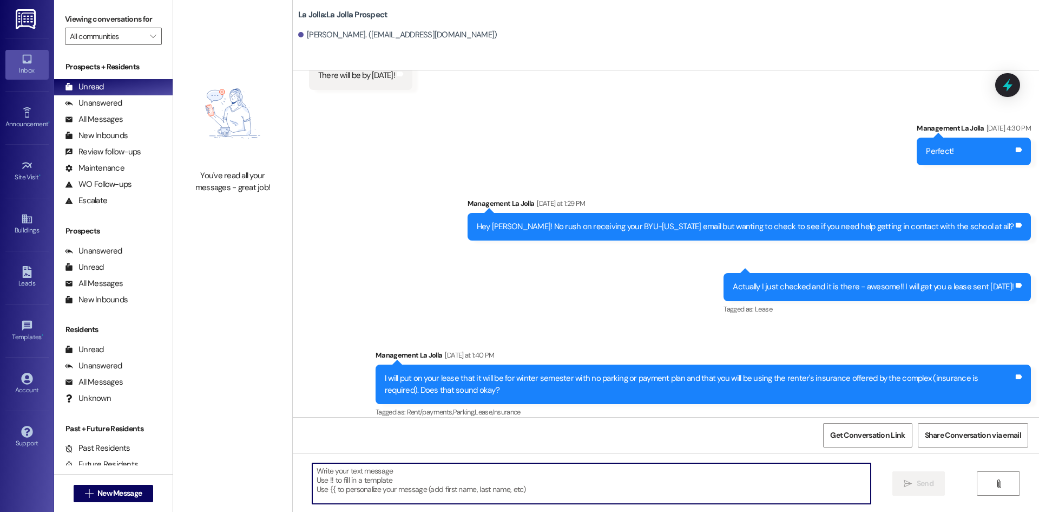
click at [379, 490] on textarea at bounding box center [591, 483] width 559 height 41
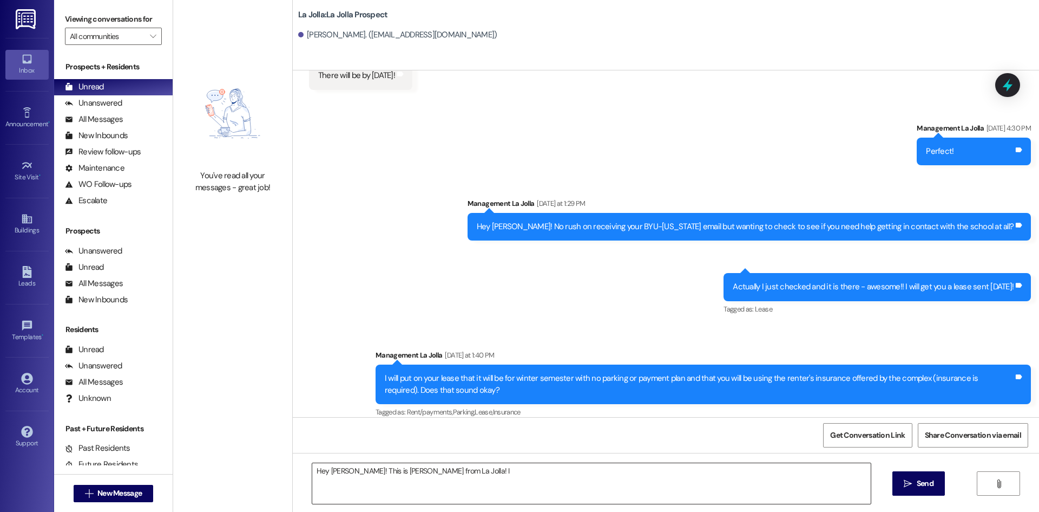
click at [480, 469] on textarea "Hey [PERSON_NAME]! This is [PERSON_NAME] from La Jolla! I" at bounding box center [591, 483] width 559 height 41
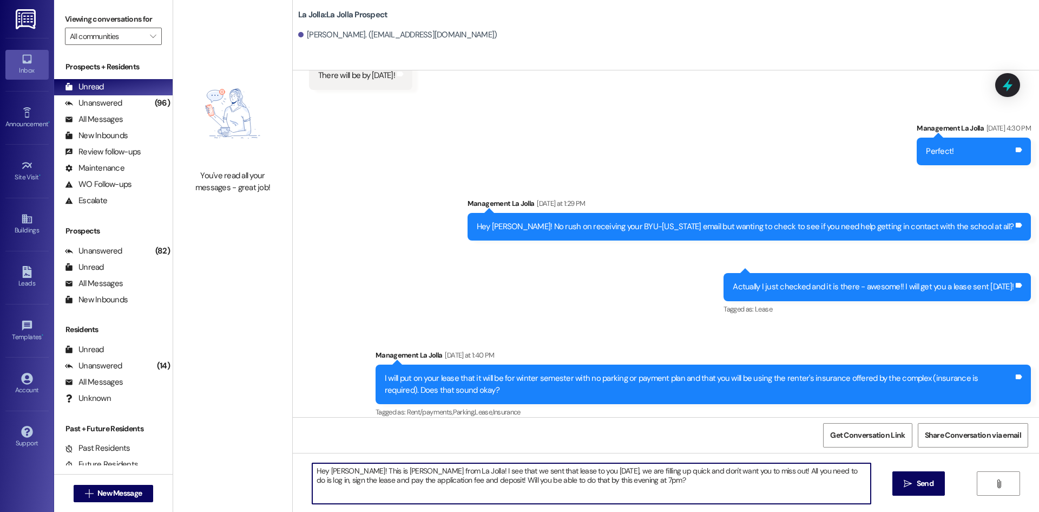
drag, startPoint x: 621, startPoint y: 483, endPoint x: 256, endPoint y: 442, distance: 367.7
click at [256, 442] on div "You've read all your messages - great job! La Jolla: La Jolla Prospect [PERSON_…" at bounding box center [606, 256] width 866 height 512
type textarea "Hey [PERSON_NAME]! This is [PERSON_NAME] from La Jolla! I see that we sent that…"
drag, startPoint x: 924, startPoint y: 485, endPoint x: 928, endPoint y: 476, distance: 9.7
click at [926, 482] on span "Send" at bounding box center [925, 482] width 17 height 11
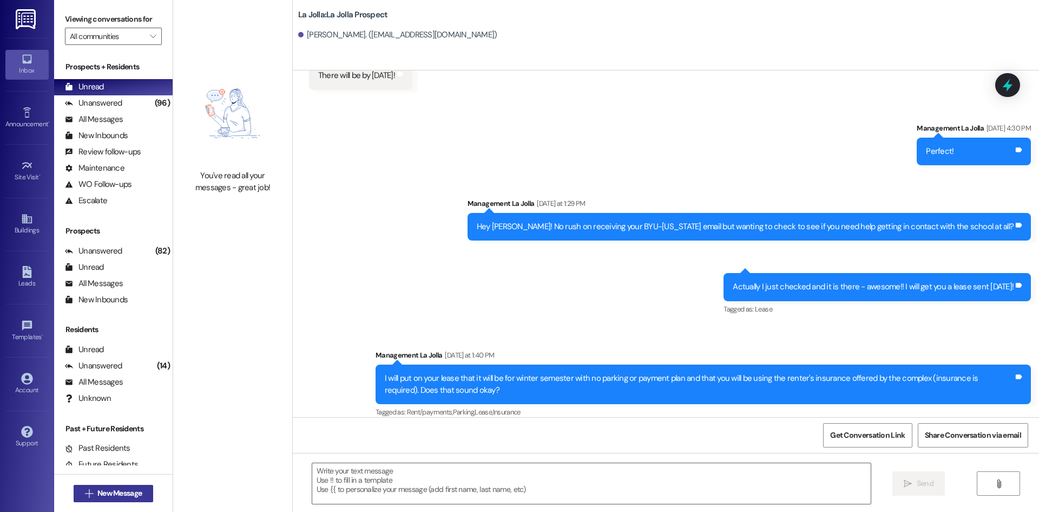
click at [139, 495] on span "New Message" at bounding box center [119, 492] width 44 height 11
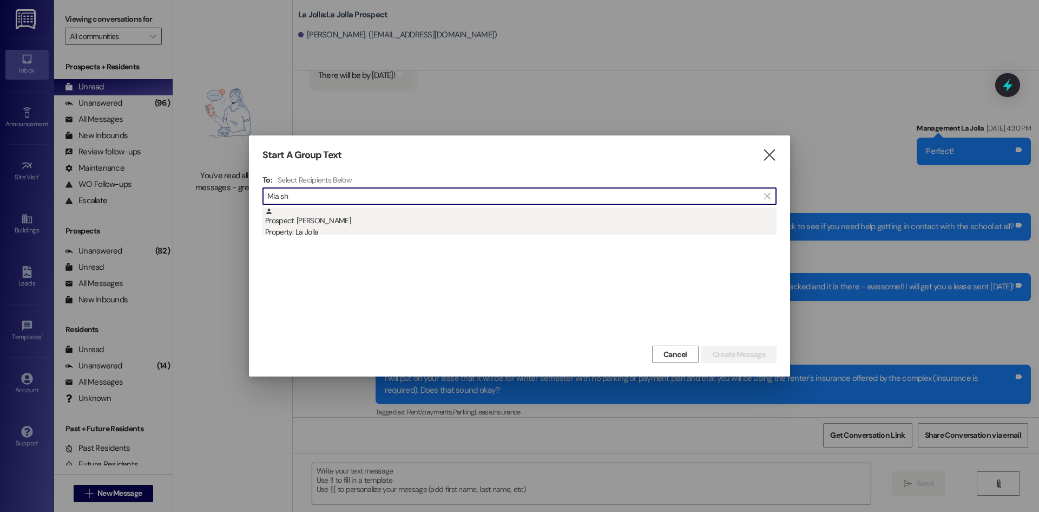
type input "Mia sh"
click at [336, 232] on div "Property: La Jolla" at bounding box center [521, 231] width 512 height 11
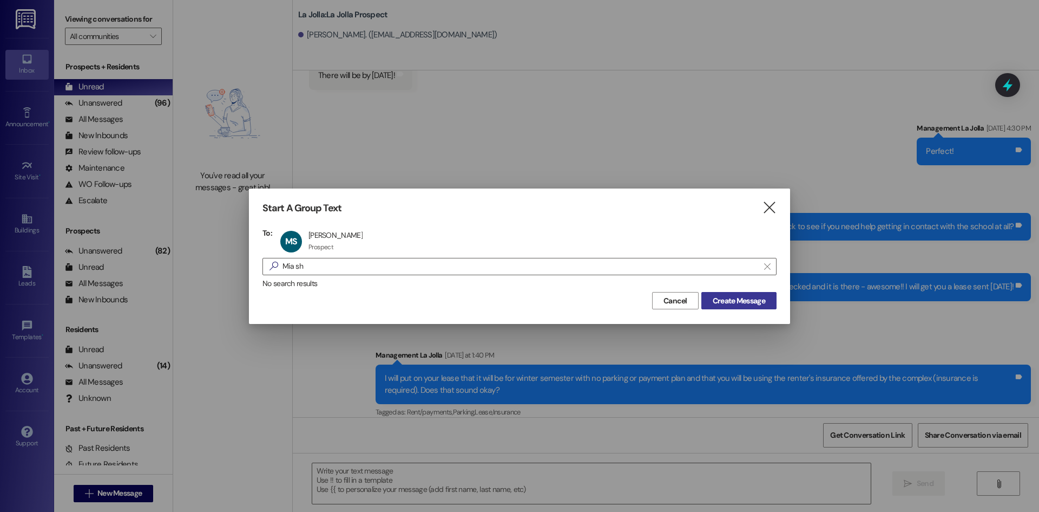
click at [707, 298] on button "Create Message" at bounding box center [739, 300] width 75 height 17
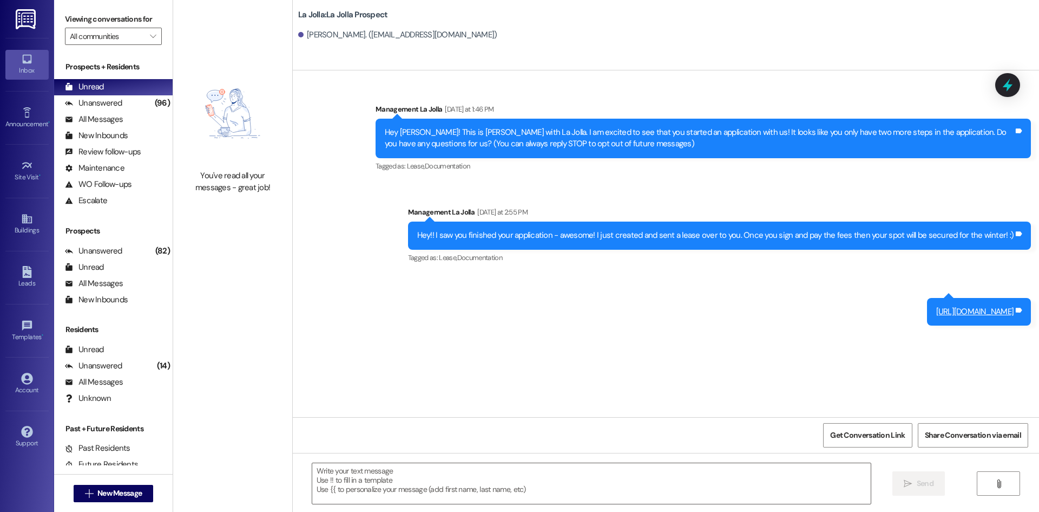
scroll to position [0, 0]
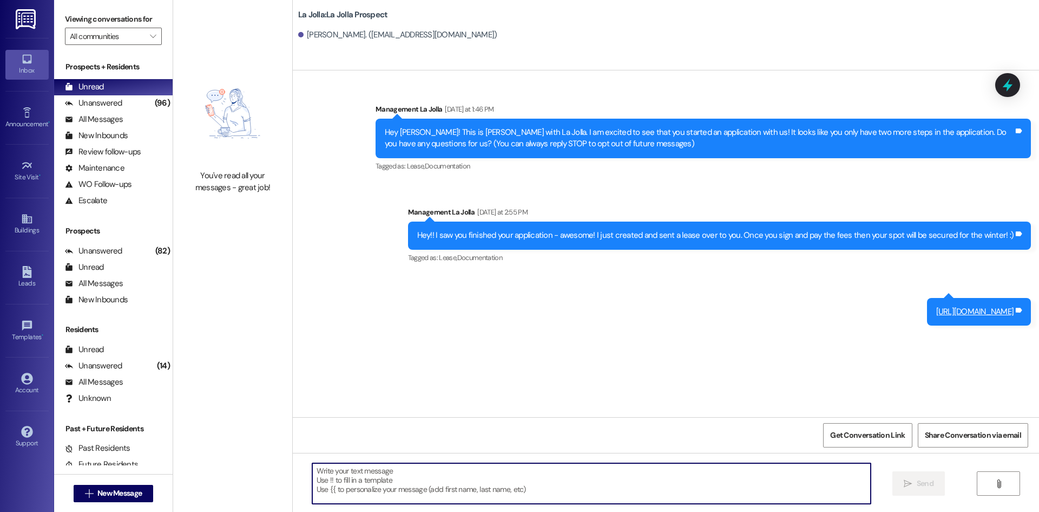
click at [427, 489] on textarea at bounding box center [591, 483] width 559 height 41
paste textarea "Hey [PERSON_NAME]! This is [PERSON_NAME] from La Jolla! I see that we sent that…"
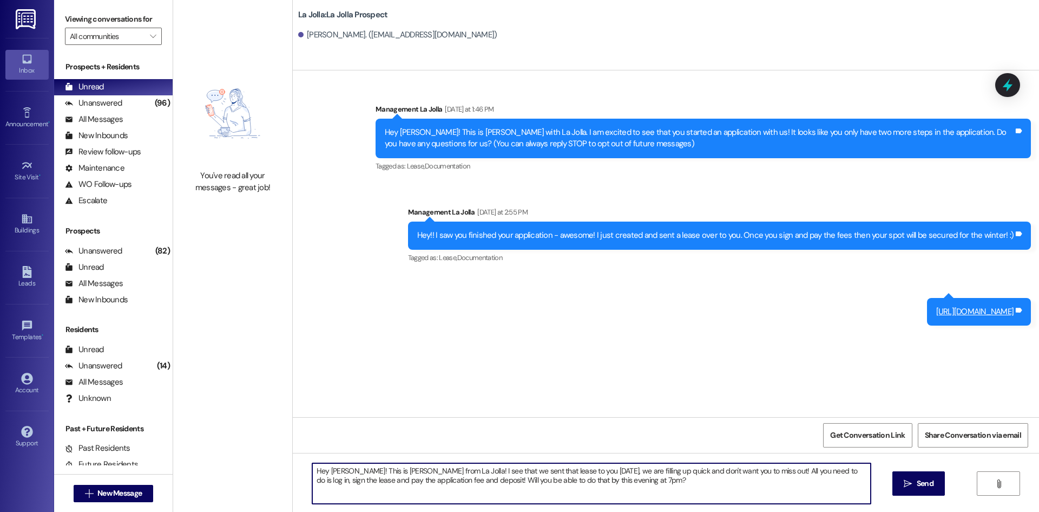
drag, startPoint x: 337, startPoint y: 470, endPoint x: 322, endPoint y: 471, distance: 15.2
click at [322, 471] on textarea "Hey [PERSON_NAME]! This is [PERSON_NAME] from La Jolla! I see that we sent that…" at bounding box center [591, 483] width 559 height 41
drag, startPoint x: 618, startPoint y: 480, endPoint x: 281, endPoint y: 458, distance: 336.9
click at [281, 458] on div "You've read all your messages - great job! La Jolla: La Jolla Prospect [PERSON_…" at bounding box center [606, 256] width 866 height 512
type textarea "Hey [PERSON_NAME]! This is [PERSON_NAME] from La Jolla! I see that we sent that…"
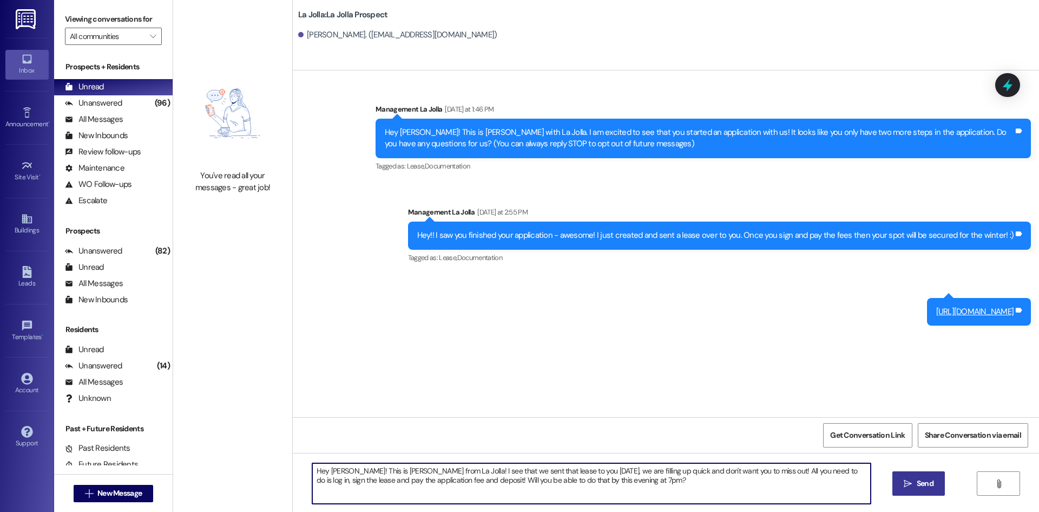
click at [911, 476] on button " Send" at bounding box center [919, 483] width 53 height 24
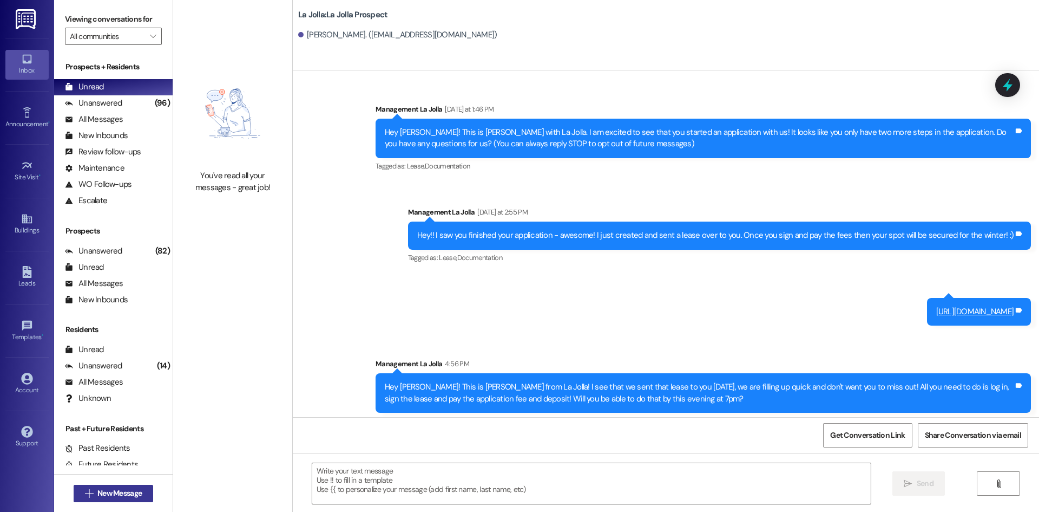
click at [109, 495] on span "New Message" at bounding box center [119, 492] width 44 height 11
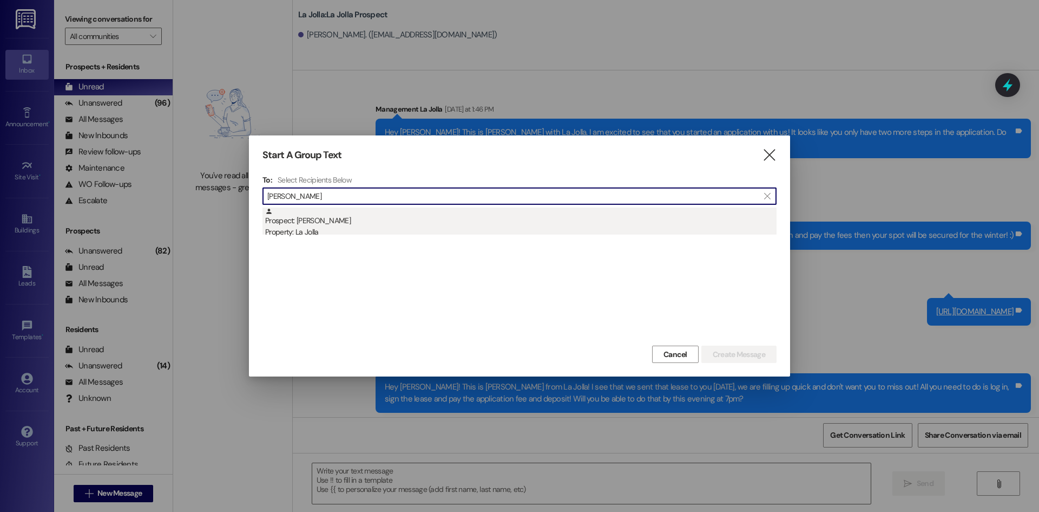
type input "[PERSON_NAME]"
click at [303, 223] on div "Prospect: [PERSON_NAME] Property: [GEOGRAPHIC_DATA]" at bounding box center [521, 222] width 512 height 31
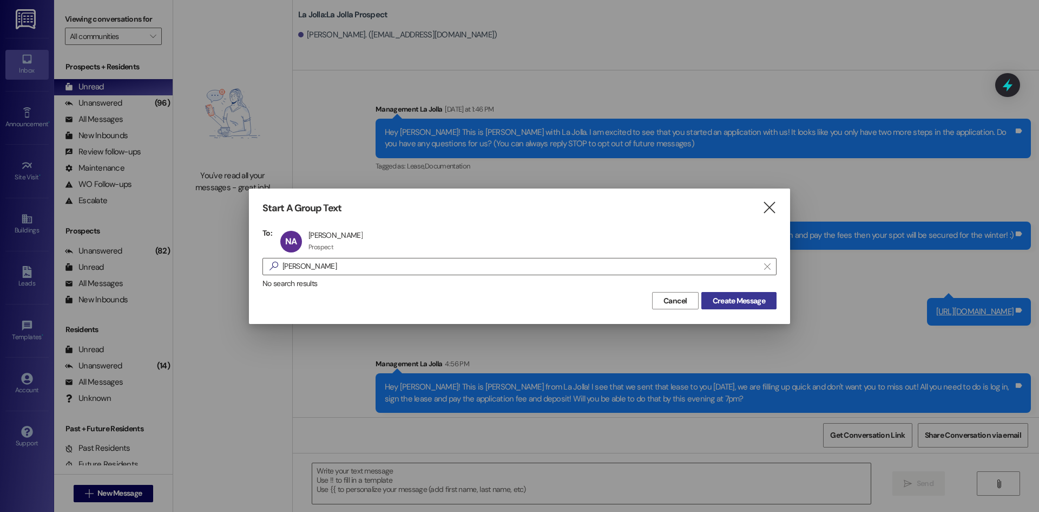
click at [729, 299] on span "Create Message" at bounding box center [739, 300] width 53 height 11
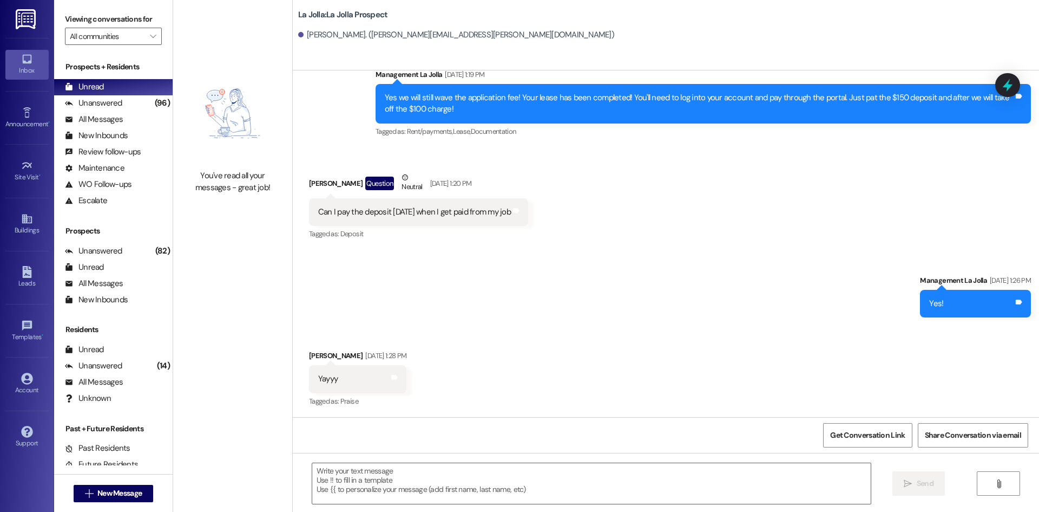
scroll to position [1693, 0]
click at [408, 483] on textarea at bounding box center [591, 483] width 559 height 41
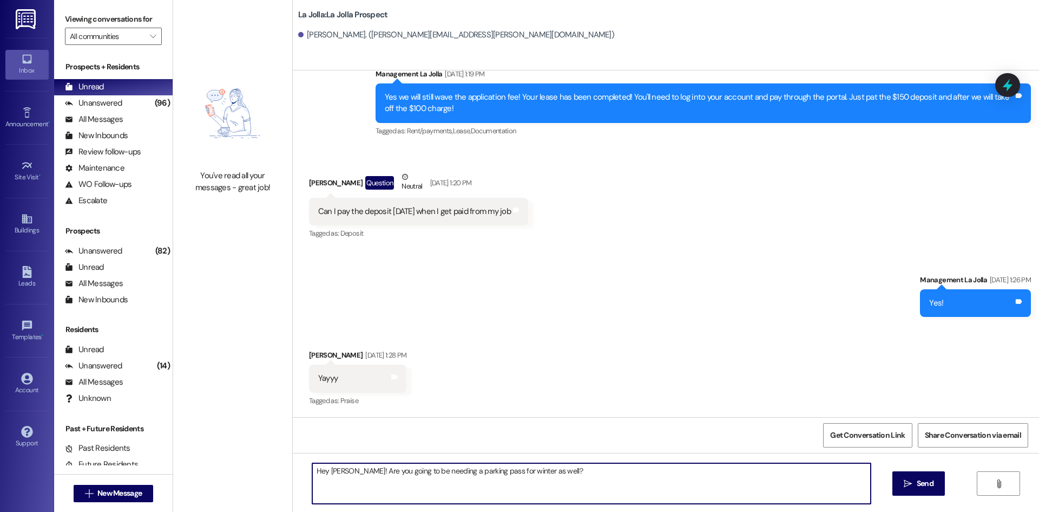
click at [352, 468] on textarea "Hey [PERSON_NAME]! Are you going to be needing a parking pass for winter as wel…" at bounding box center [591, 483] width 559 height 41
drag, startPoint x: 560, startPoint y: 470, endPoint x: 550, endPoint y: 470, distance: 10.3
click at [550, 470] on textarea "Hey [PERSON_NAME]! I am doing some audits right now and was wondering if you Ar…" at bounding box center [591, 483] width 559 height 41
click at [541, 474] on textarea "Hey [PERSON_NAME]! I am doing some audits right now and was wondering if you Ar…" at bounding box center [591, 483] width 559 height 41
type textarea "Hey [PERSON_NAME]! I am doing some audits right now and was wondering if you ar…"
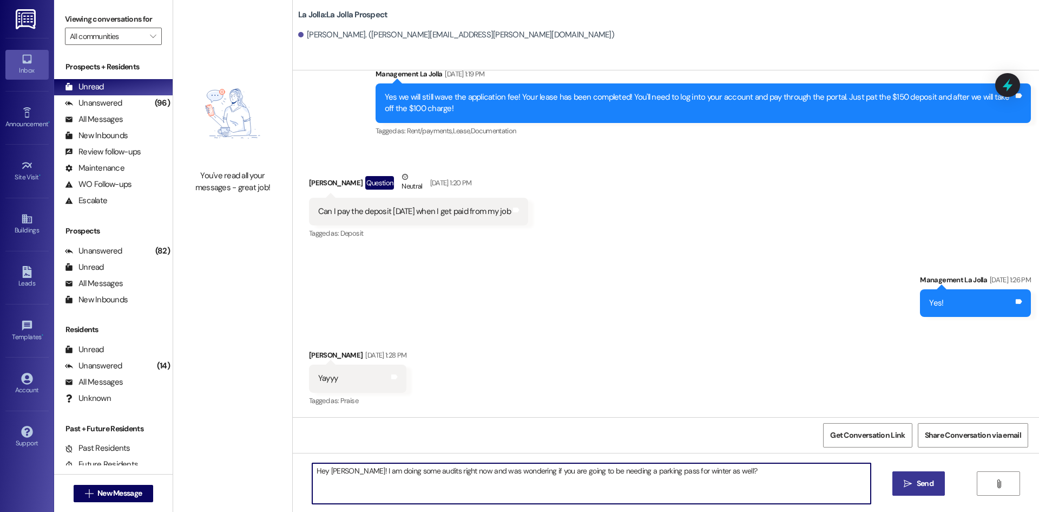
click at [917, 480] on span "Send" at bounding box center [925, 482] width 17 height 11
